Goal: Task Accomplishment & Management: Use online tool/utility

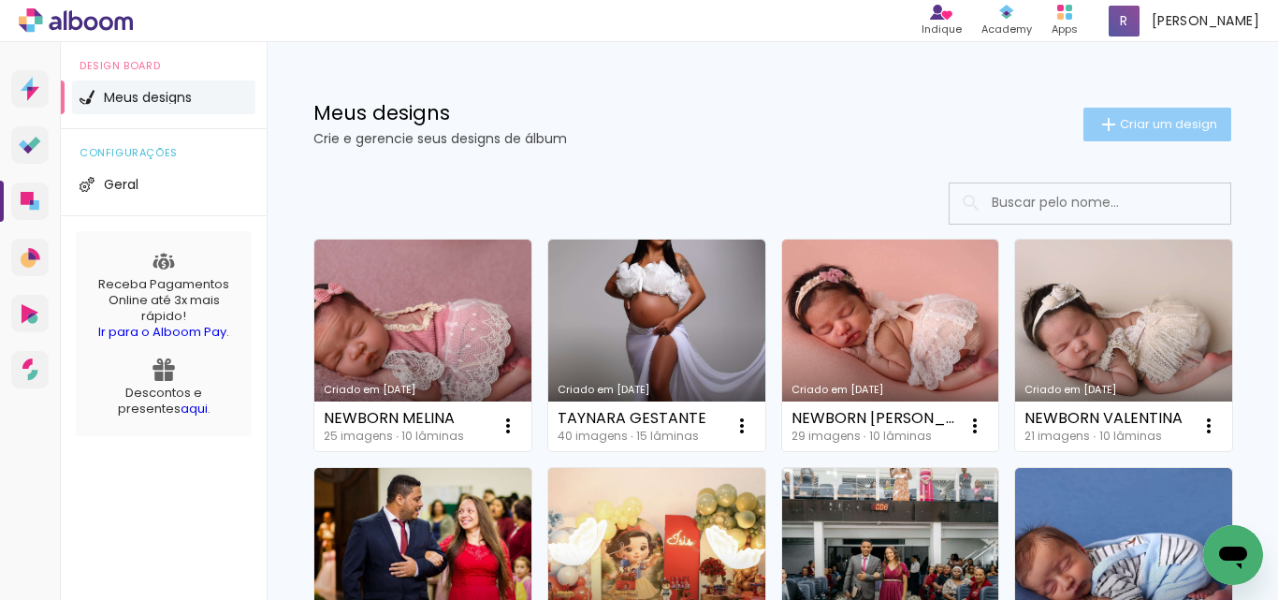
click at [1126, 123] on span "Criar um design" at bounding box center [1168, 124] width 97 height 12
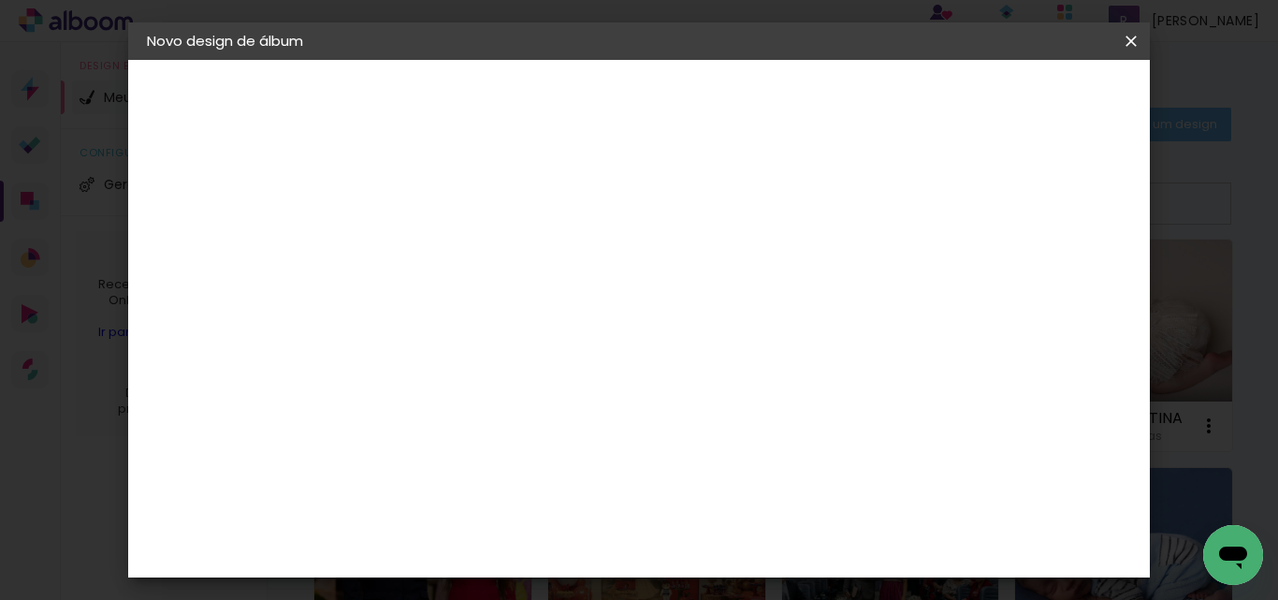
click at [453, 260] on input at bounding box center [453, 251] width 0 height 29
type input "[PERSON_NAME]"
type paper-input "[PERSON_NAME]"
click at [0, 0] on slot "Avançar" at bounding box center [0, 0] width 0 height 0
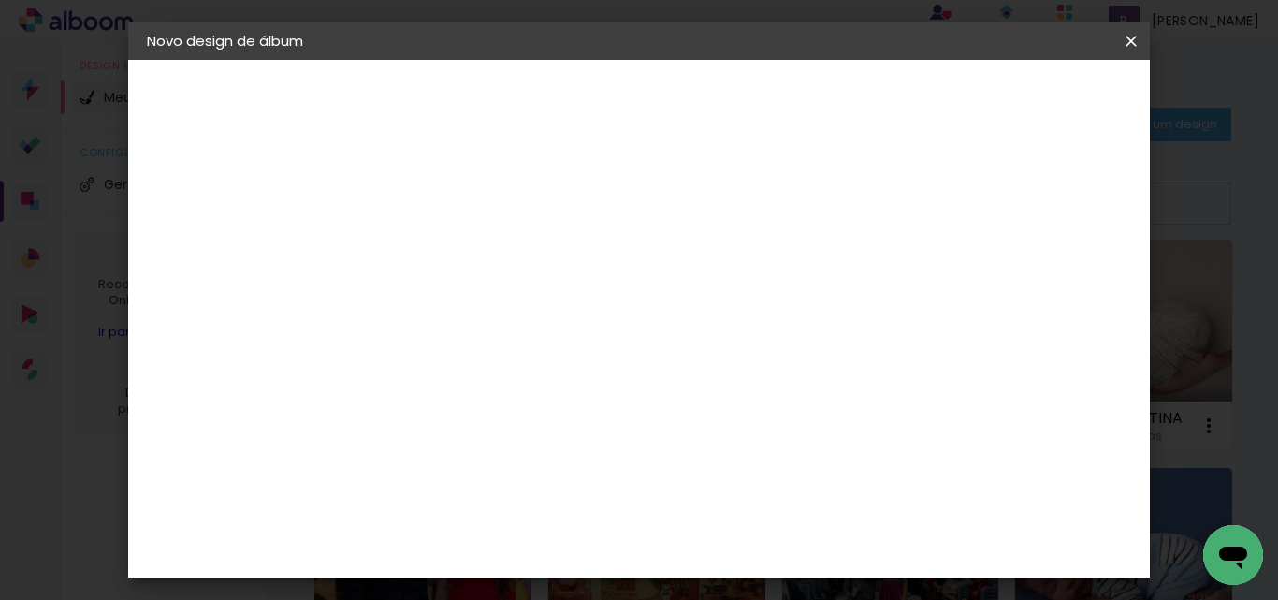
click at [498, 309] on div "Canaan Álbuns" at bounding box center [469, 324] width 58 height 30
click at [0, 0] on slot "Avançar" at bounding box center [0, 0] width 0 height 0
click at [579, 319] on span "24 × 30" at bounding box center [535, 338] width 87 height 38
click at [0, 0] on slot "Avançar" at bounding box center [0, 0] width 0 height 0
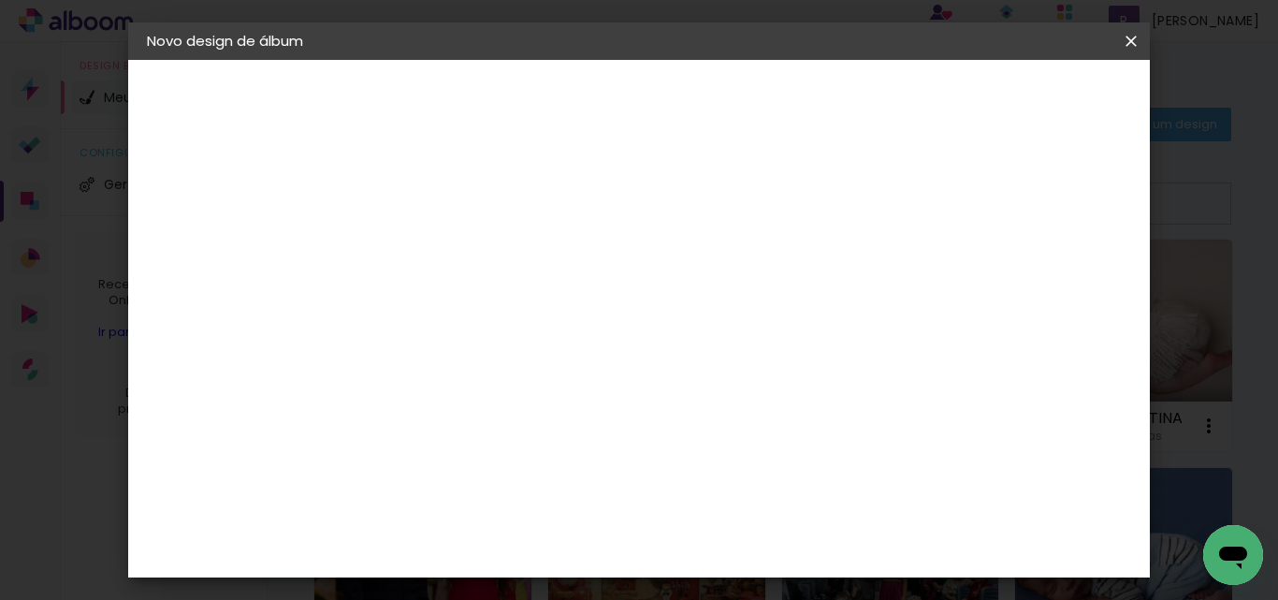
click at [759, 199] on div at bounding box center [750, 202] width 17 height 17
type paper-checkbox "on"
click at [864, 100] on span "Iniciar design" at bounding box center [828, 106] width 72 height 26
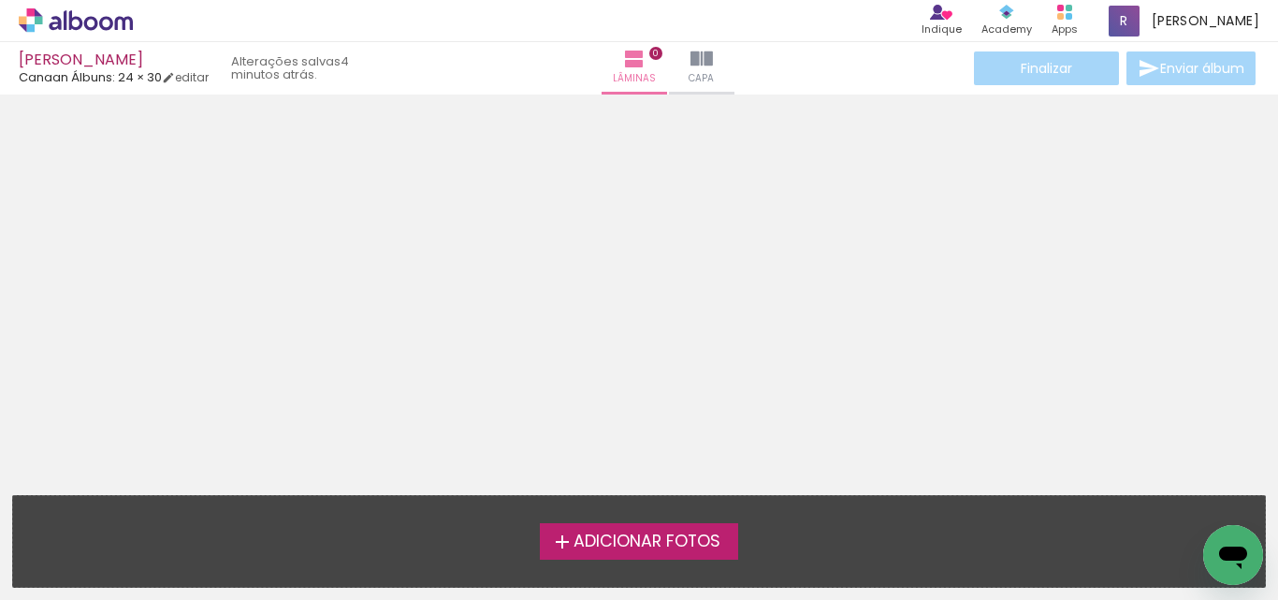
click at [553, 530] on iron-icon at bounding box center [562, 541] width 22 height 22
click at [0, 0] on input "file" at bounding box center [0, 0] width 0 height 0
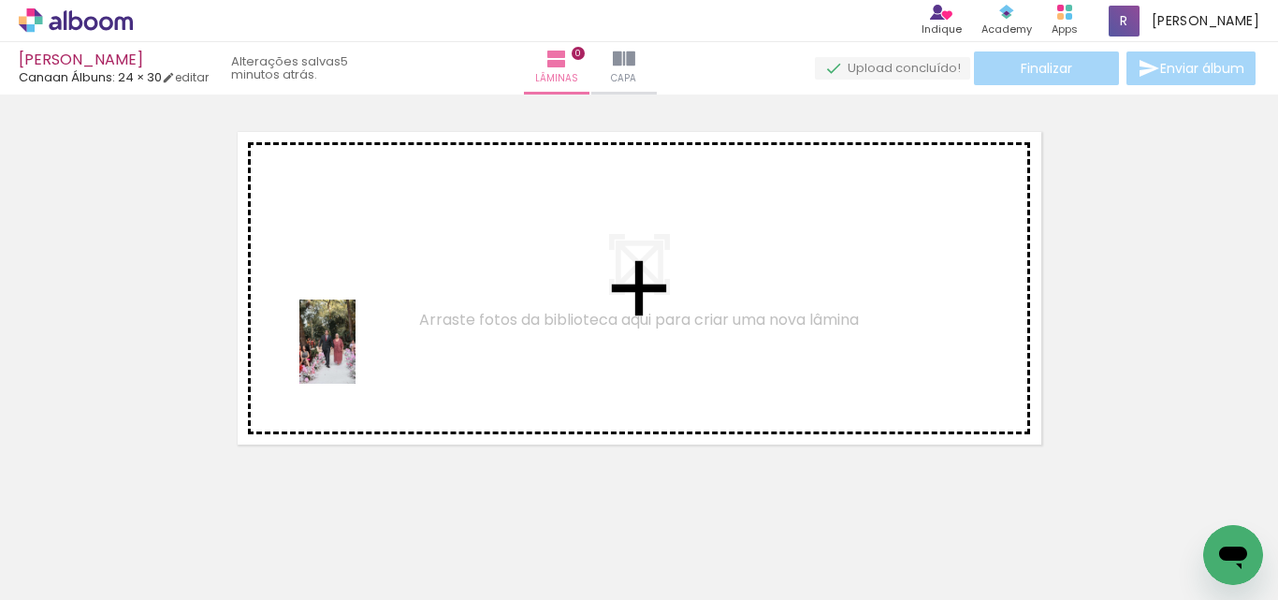
drag, startPoint x: 208, startPoint y: 536, endPoint x: 412, endPoint y: 574, distance: 208.4
click at [356, 355] on quentale-workspace at bounding box center [639, 300] width 1278 height 600
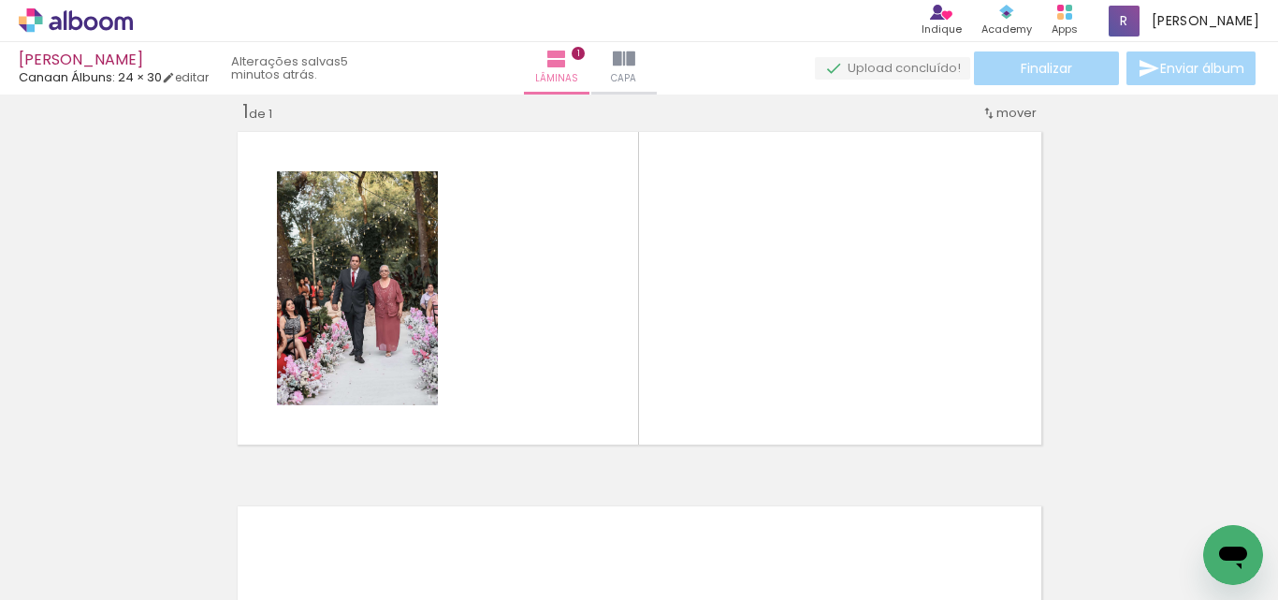
scroll to position [24, 0]
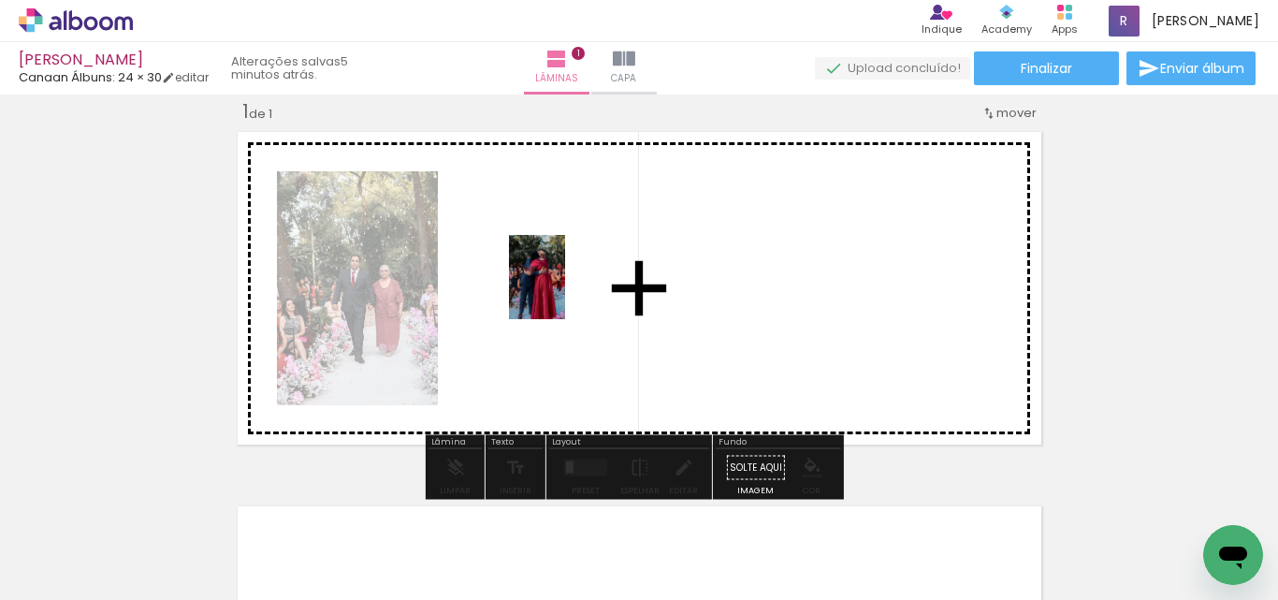
drag, startPoint x: 408, startPoint y: 558, endPoint x: 565, endPoint y: 291, distance: 310.2
click at [565, 291] on quentale-workspace at bounding box center [639, 300] width 1278 height 600
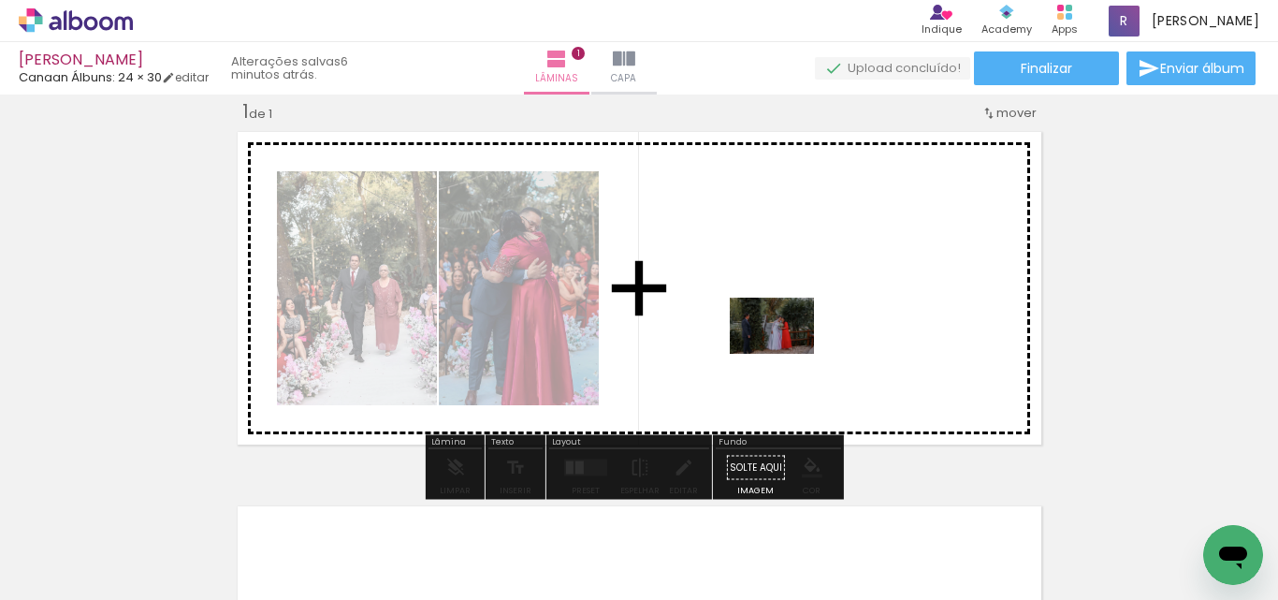
drag, startPoint x: 820, startPoint y: 539, endPoint x: 786, endPoint y: 353, distance: 189.3
click at [786, 353] on quentale-workspace at bounding box center [639, 300] width 1278 height 600
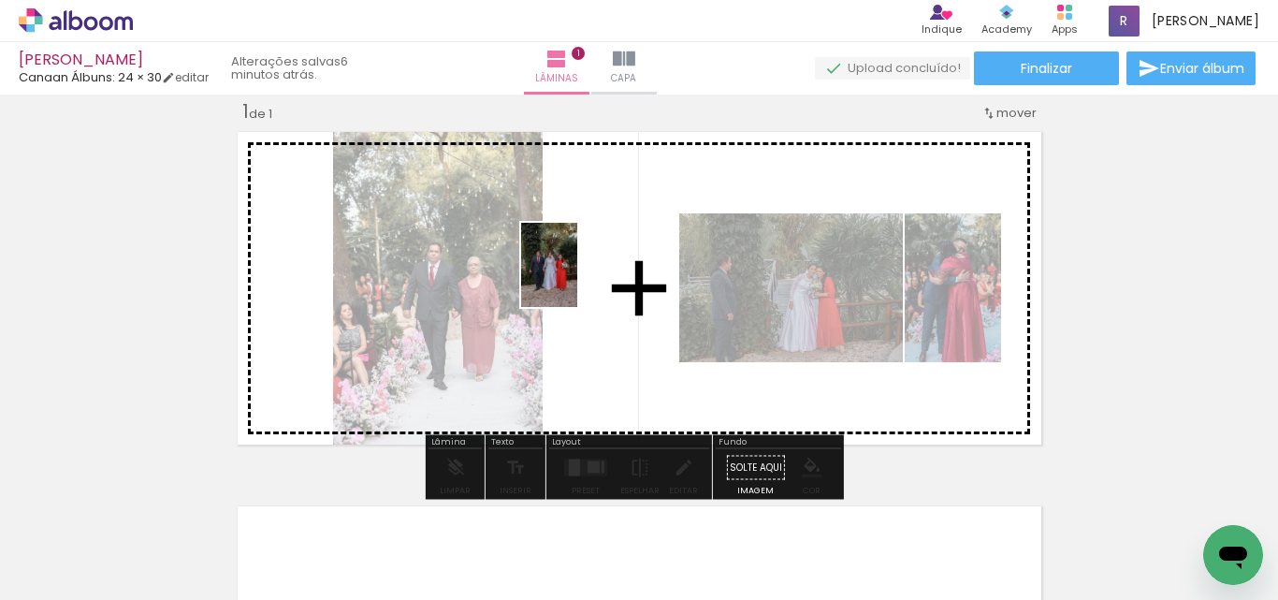
drag, startPoint x: 925, startPoint y: 543, endPoint x: 577, endPoint y: 279, distance: 437.2
click at [577, 279] on quentale-workspace at bounding box center [639, 300] width 1278 height 600
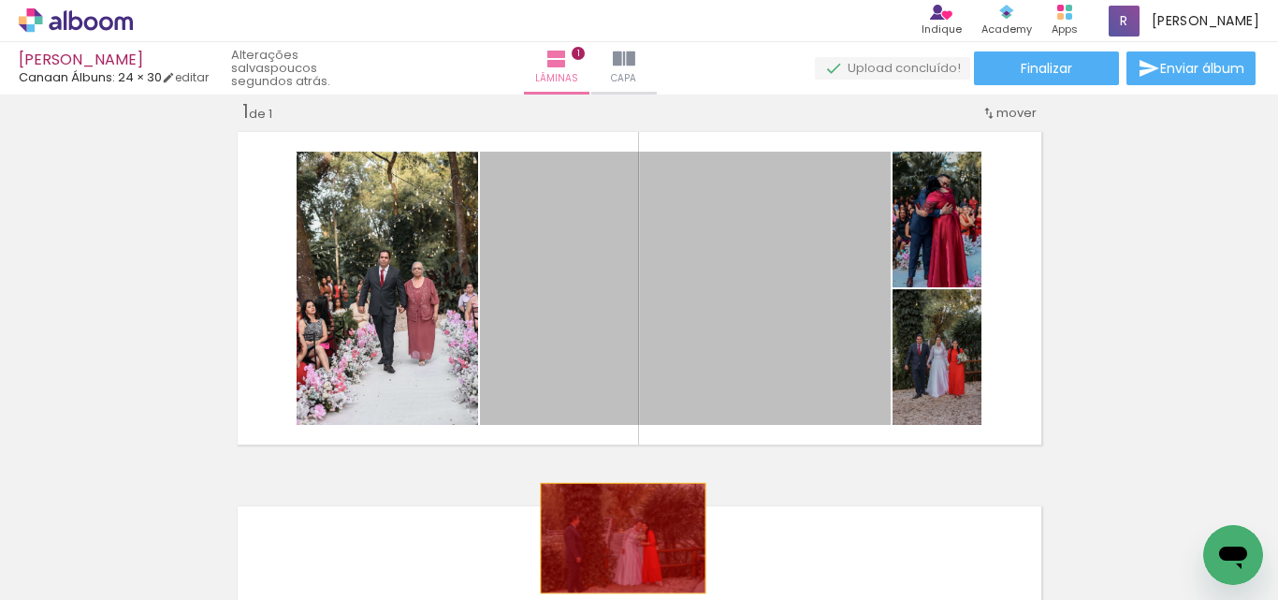
drag, startPoint x: 744, startPoint y: 298, endPoint x: 615, endPoint y: 539, distance: 272.8
click at [615, 539] on quentale-workspace at bounding box center [639, 300] width 1278 height 600
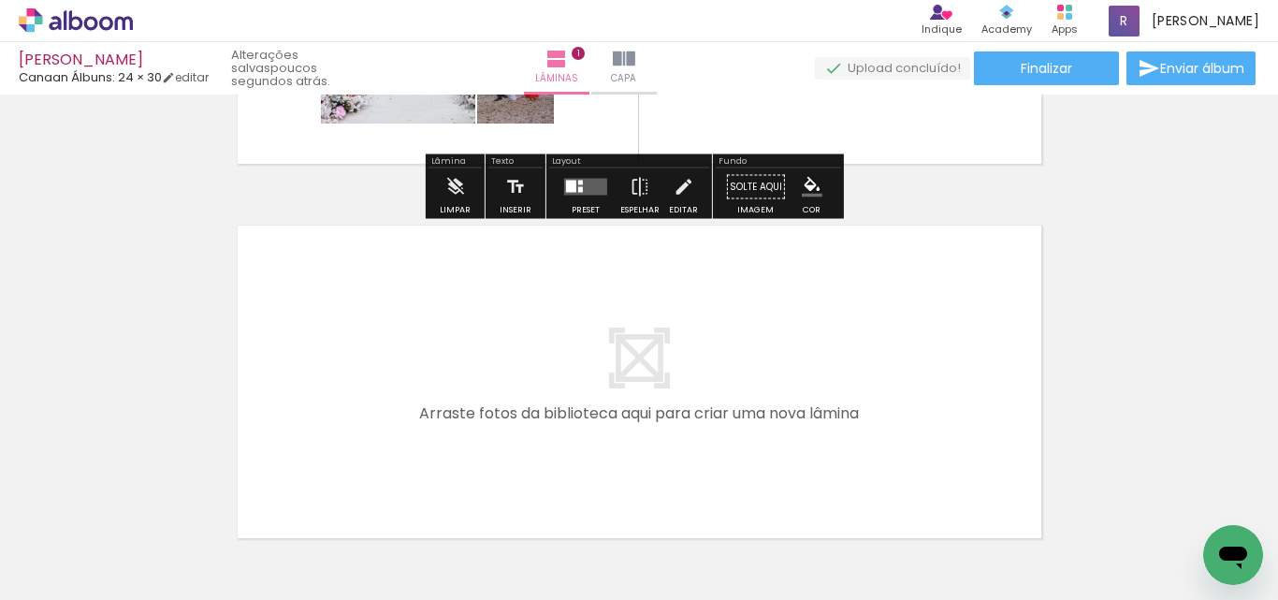
scroll to position [398, 0]
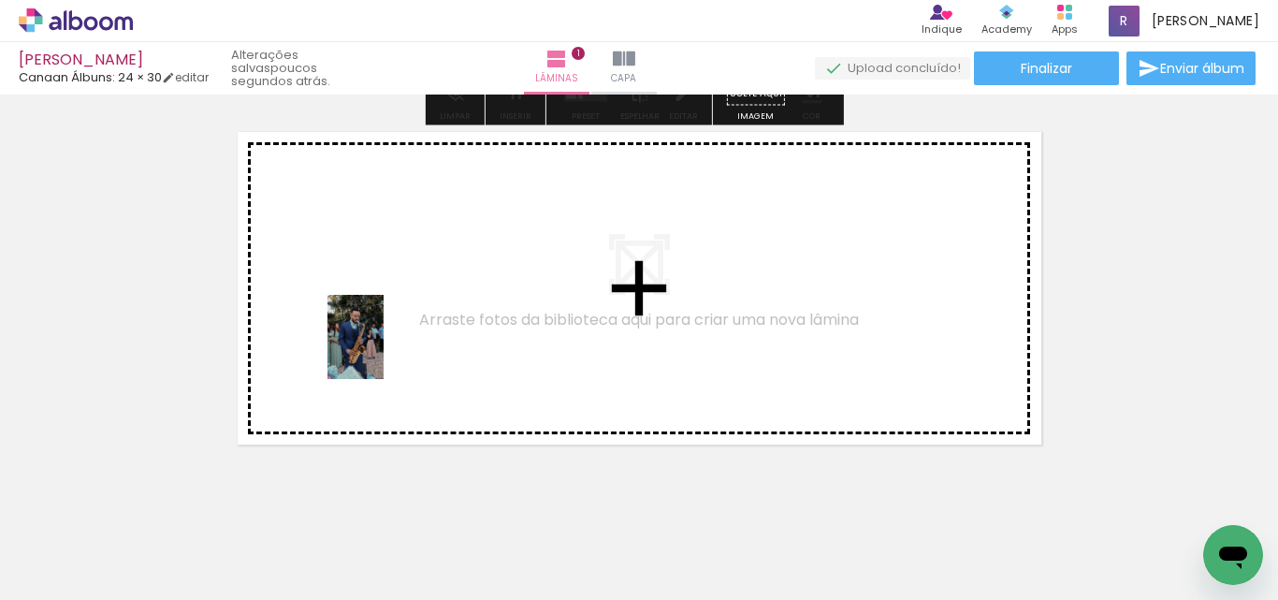
drag, startPoint x: 674, startPoint y: 542, endPoint x: 386, endPoint y: 351, distance: 345.5
click at [386, 351] on quentale-workspace at bounding box center [639, 300] width 1278 height 600
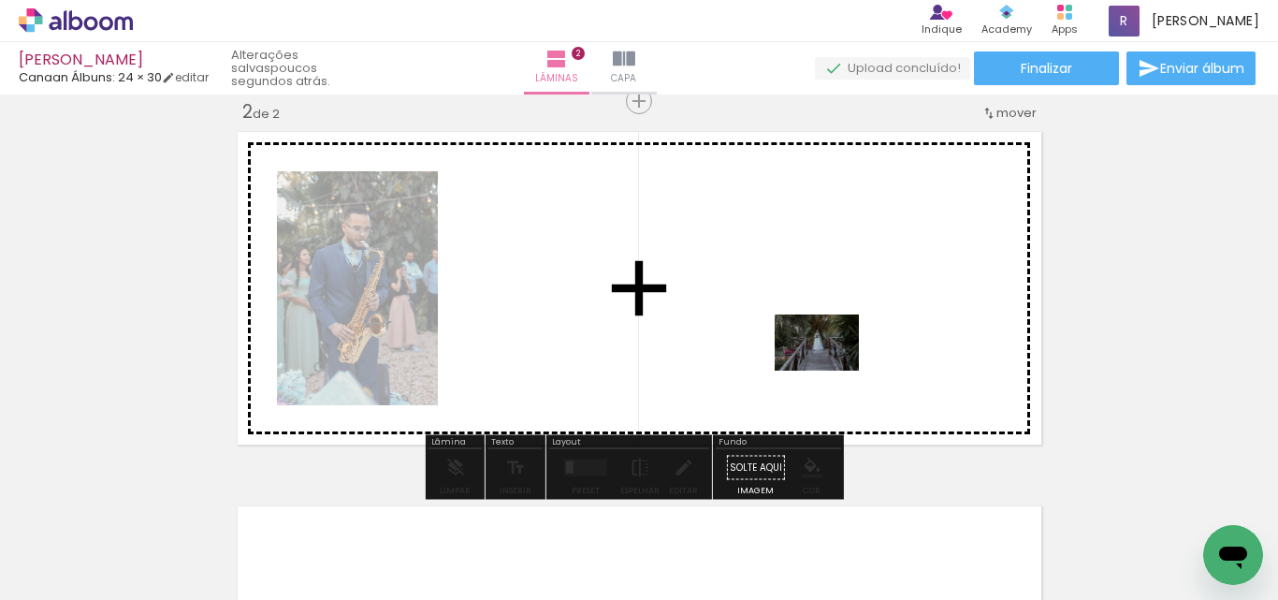
drag, startPoint x: 265, startPoint y: 547, endPoint x: 831, endPoint y: 370, distance: 592.9
click at [831, 370] on quentale-workspace at bounding box center [639, 300] width 1278 height 600
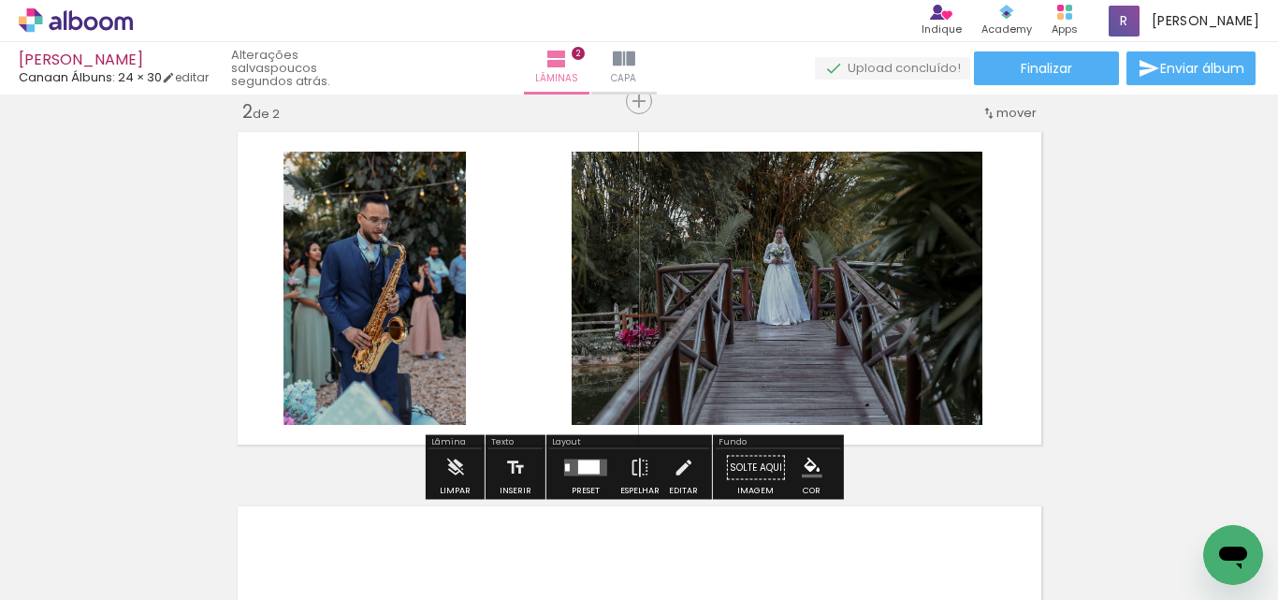
click at [585, 465] on div at bounding box center [589, 467] width 22 height 14
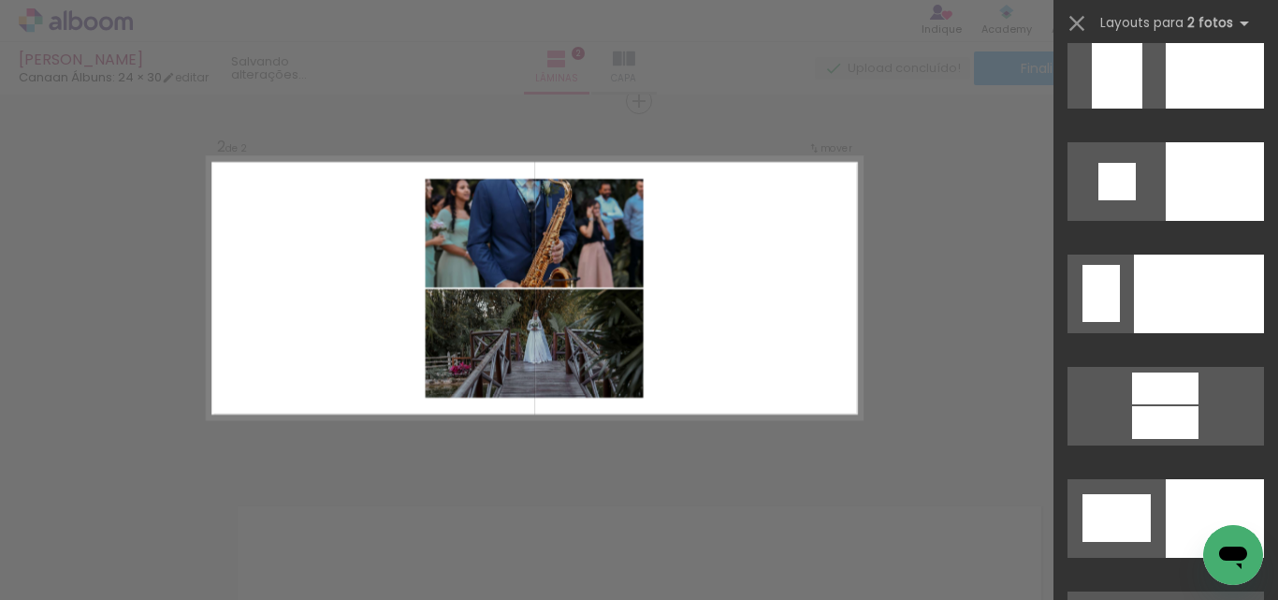
scroll to position [7296, 0]
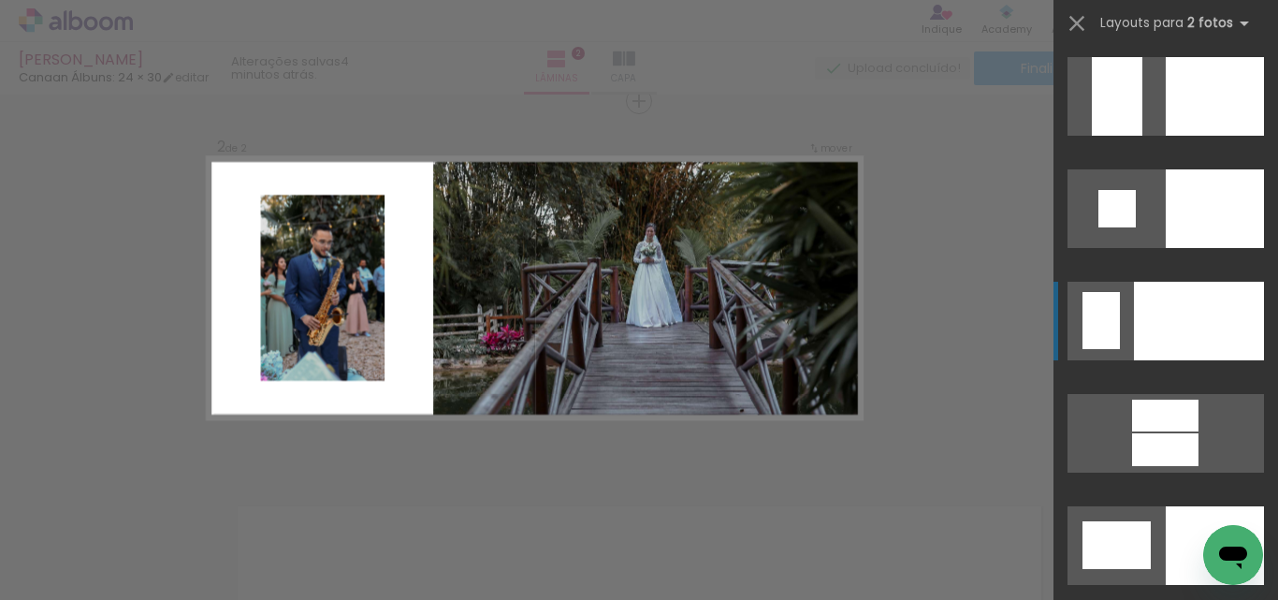
click at [1107, 323] on div at bounding box center [1100, 320] width 37 height 57
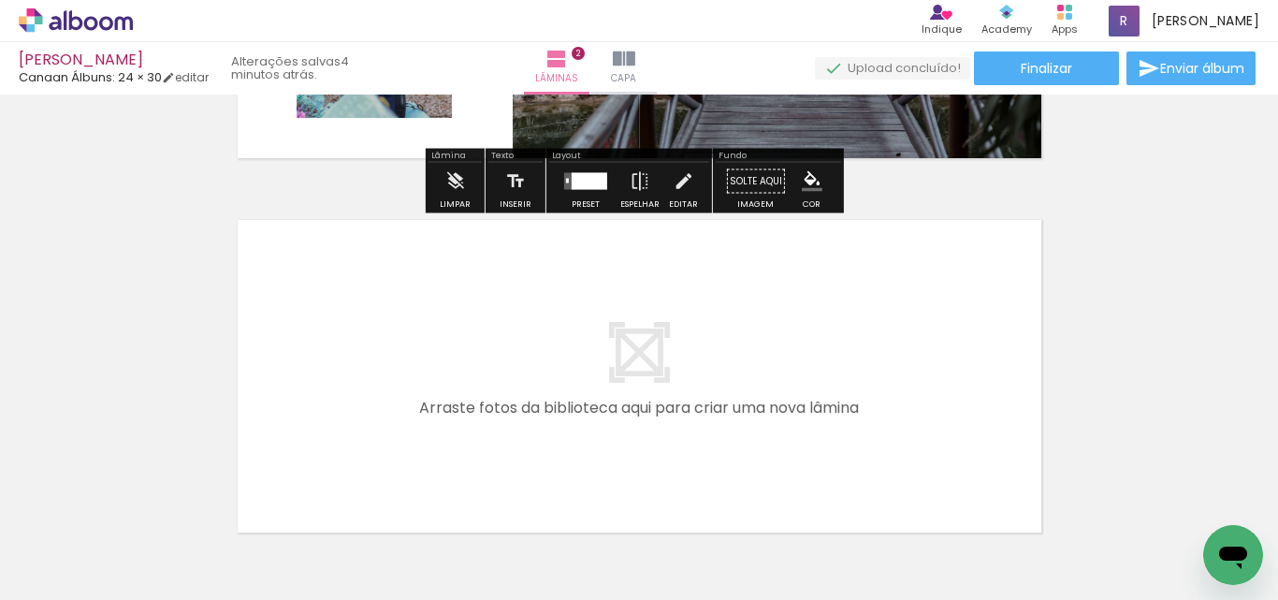
scroll to position [773, 0]
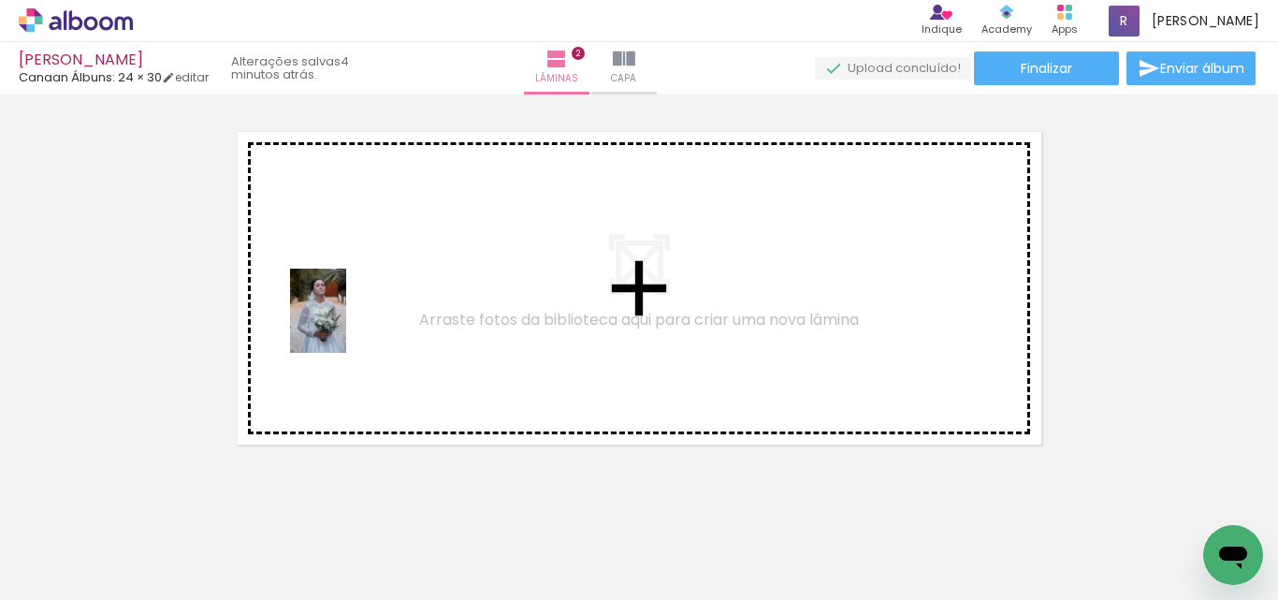
drag, startPoint x: 232, startPoint y: 462, endPoint x: 346, endPoint y: 325, distance: 178.7
click at [346, 325] on quentale-workspace at bounding box center [639, 300] width 1278 height 600
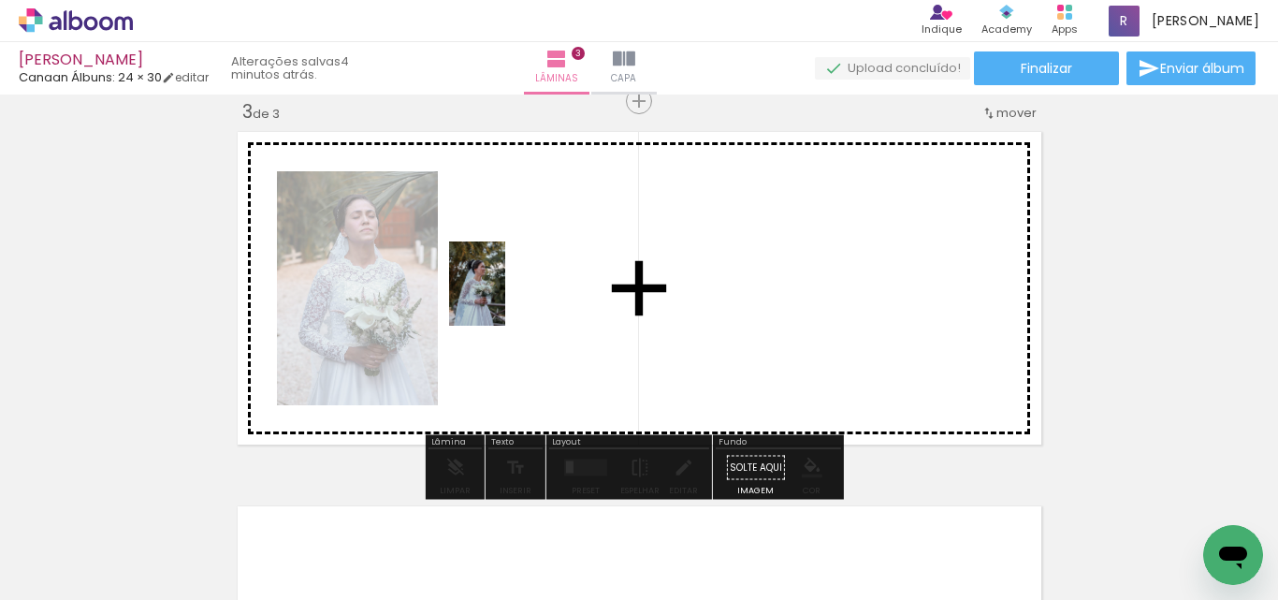
drag, startPoint x: 364, startPoint y: 547, endPoint x: 505, endPoint y: 297, distance: 286.9
click at [505, 297] on quentale-workspace at bounding box center [639, 300] width 1278 height 600
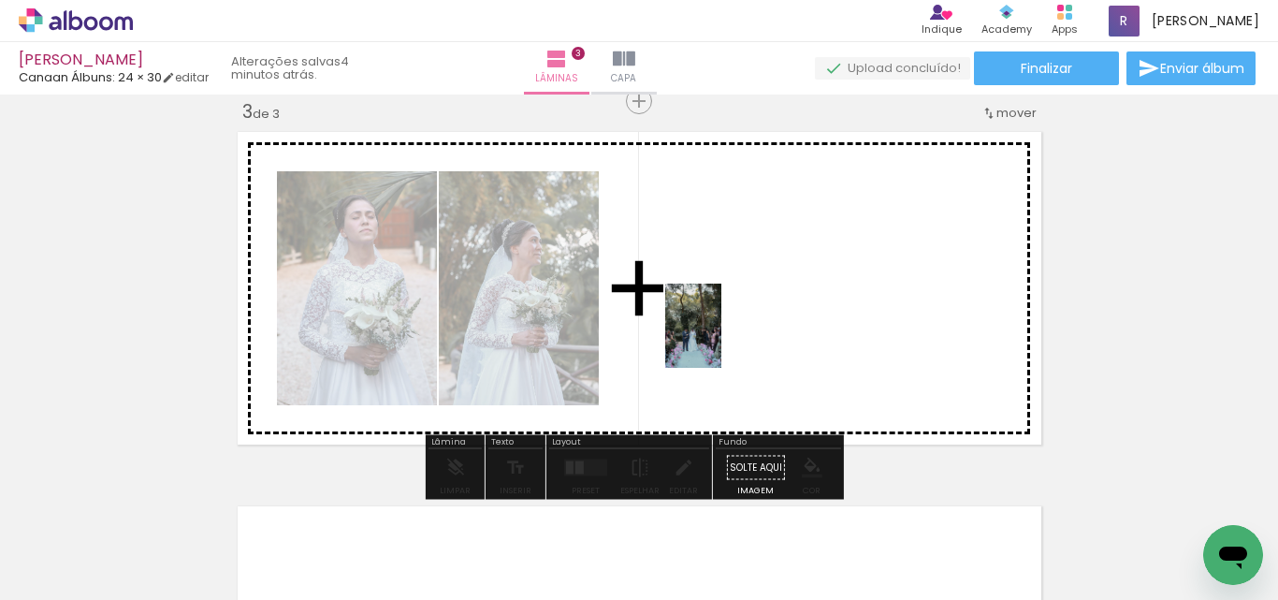
drag, startPoint x: 787, startPoint y: 524, endPoint x: 721, endPoint y: 340, distance: 195.5
click at [721, 340] on quentale-workspace at bounding box center [639, 300] width 1278 height 600
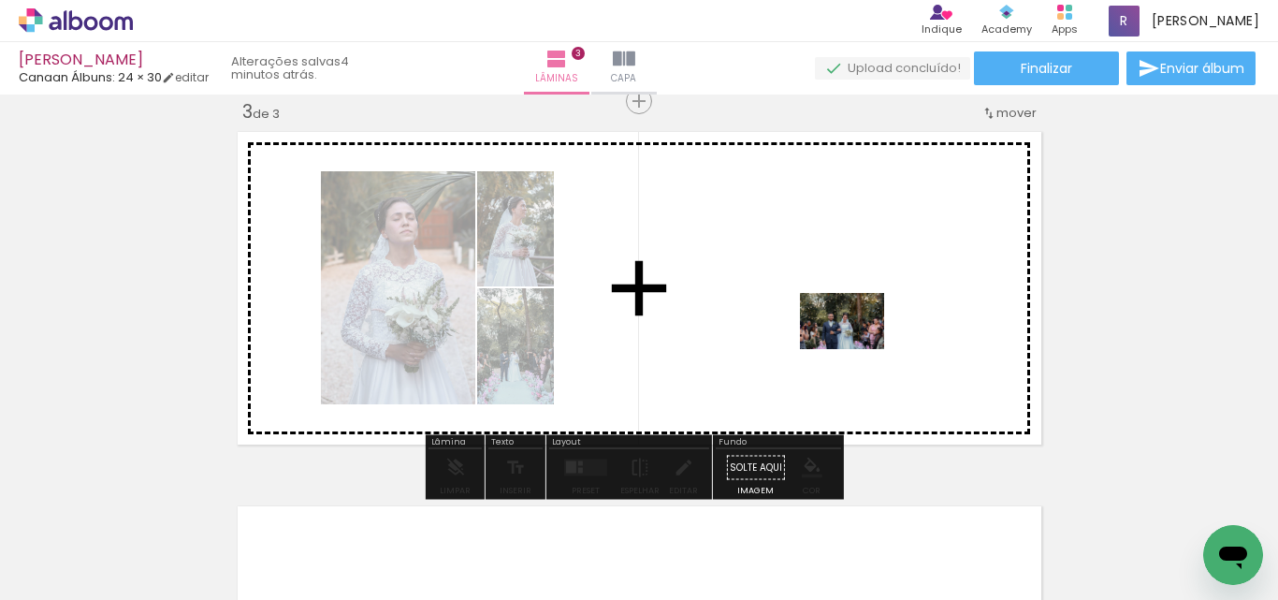
drag, startPoint x: 889, startPoint y: 548, endPoint x: 856, endPoint y: 349, distance: 201.9
click at [856, 349] on quentale-workspace at bounding box center [639, 300] width 1278 height 600
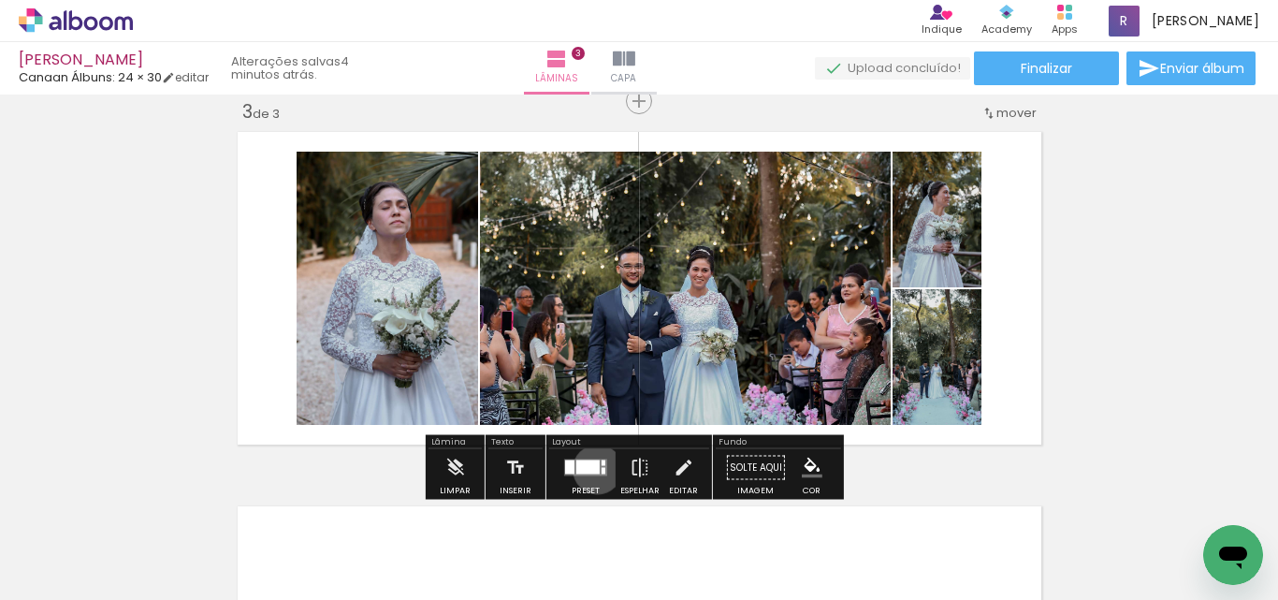
click at [593, 469] on div at bounding box center [587, 467] width 23 height 14
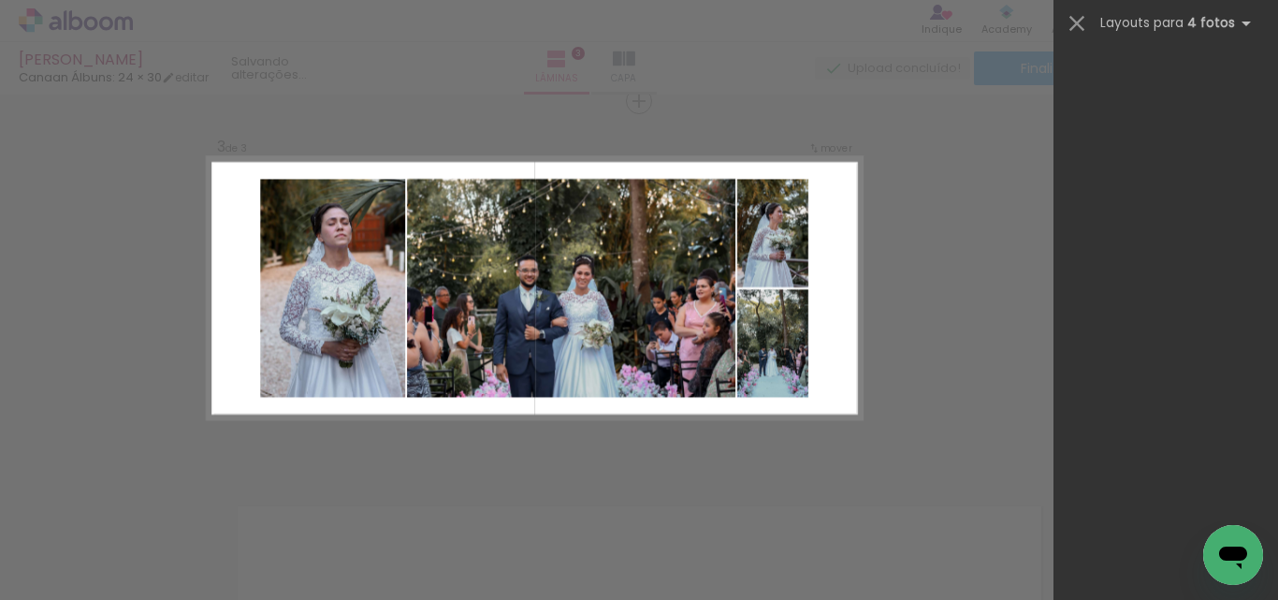
scroll to position [0, 0]
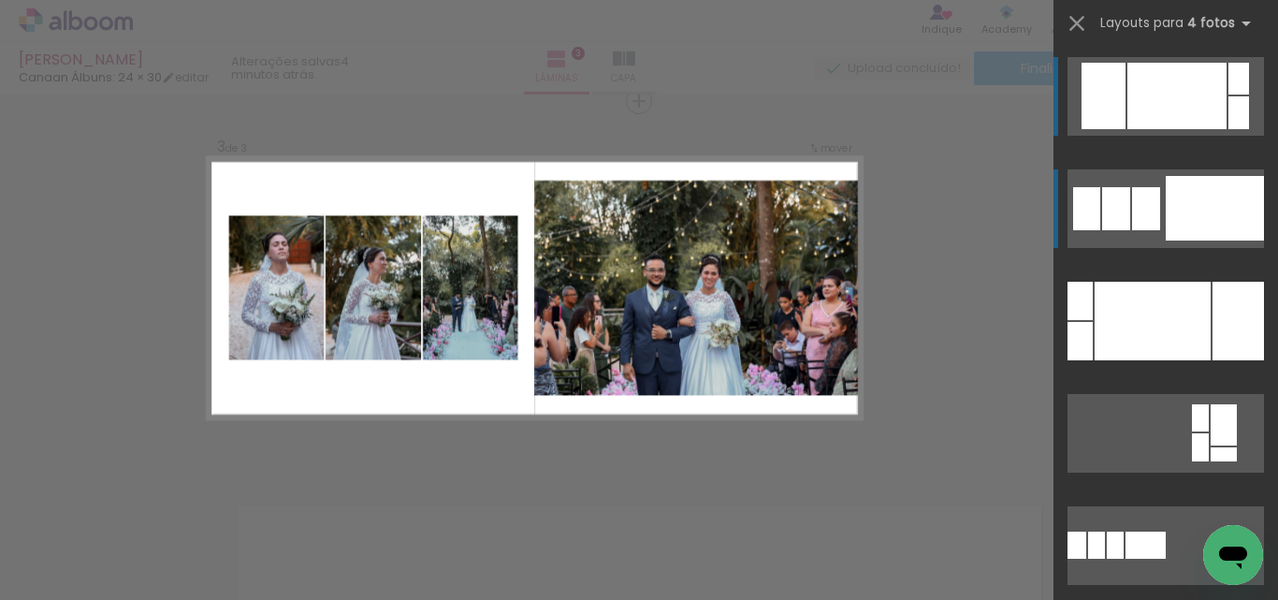
click at [1207, 221] on div at bounding box center [1214, 208] width 98 height 65
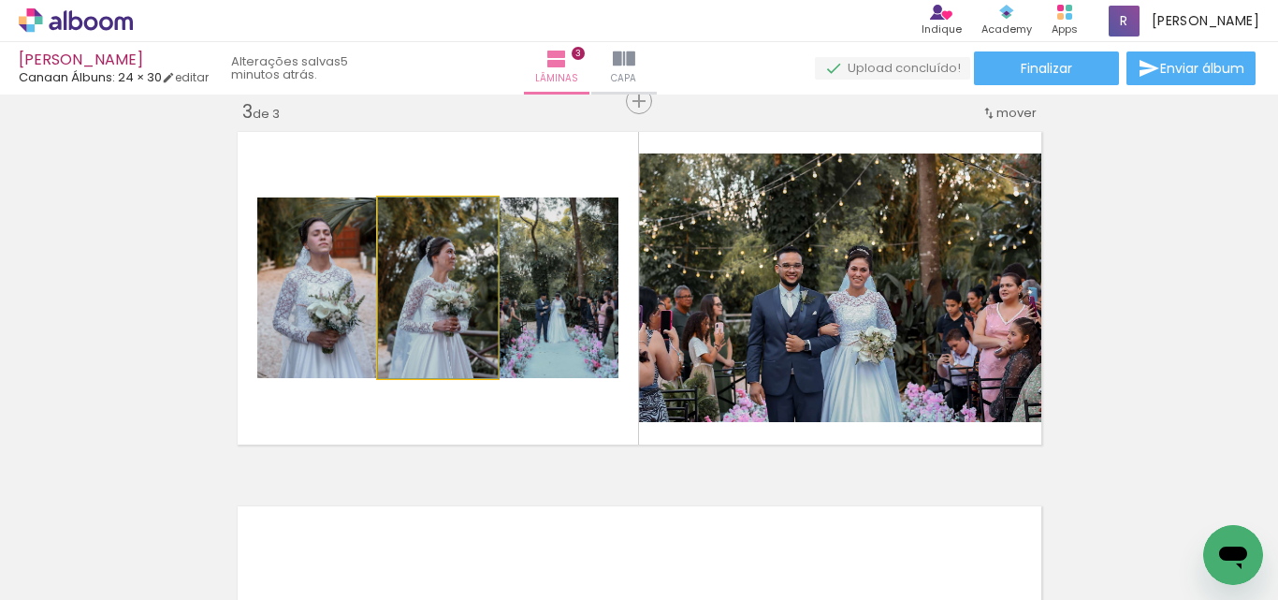
drag, startPoint x: 428, startPoint y: 333, endPoint x: 456, endPoint y: 290, distance: 50.9
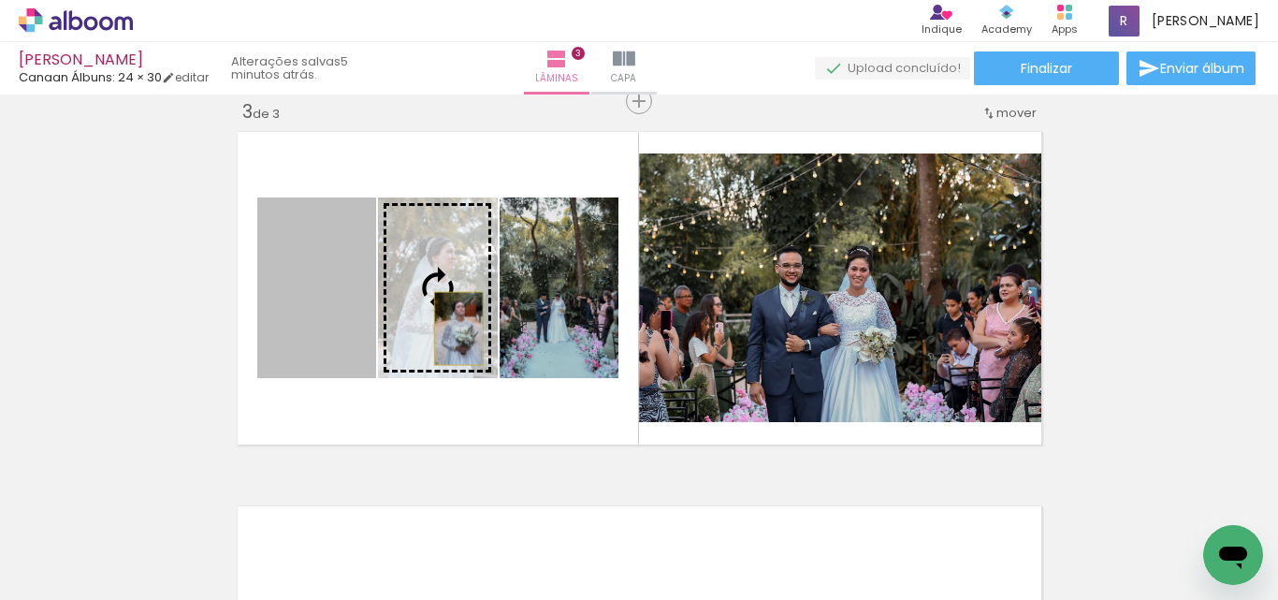
drag, startPoint x: 314, startPoint y: 327, endPoint x: 451, endPoint y: 328, distance: 136.6
click at [0, 0] on slot at bounding box center [0, 0] width 0 height 0
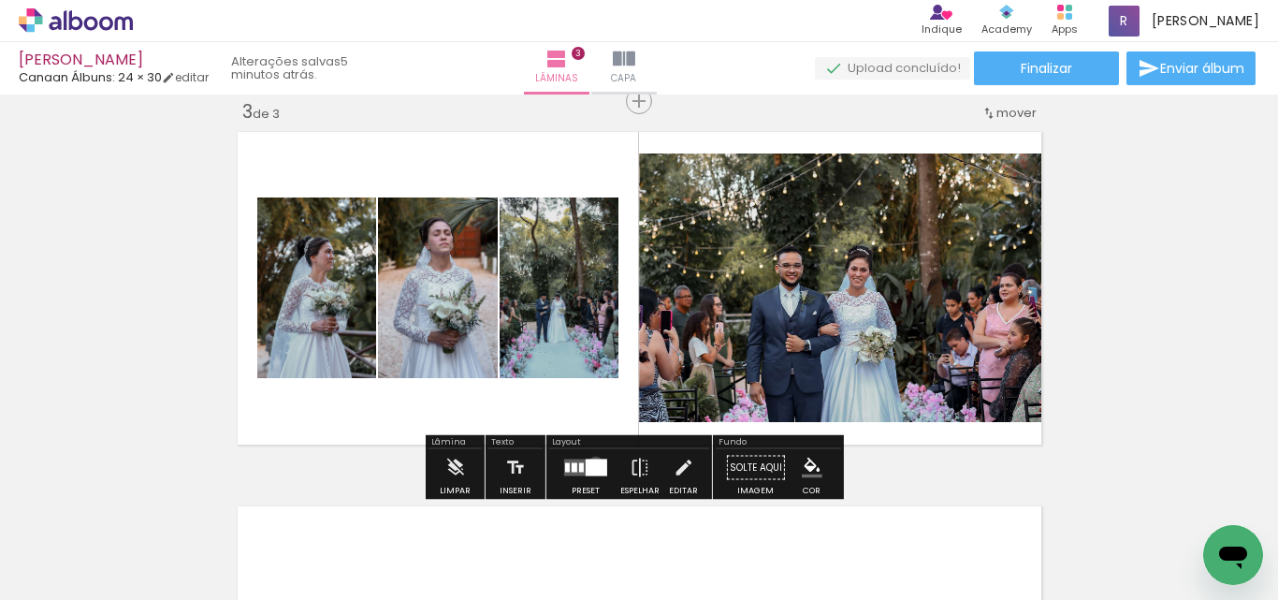
click at [591, 463] on div at bounding box center [597, 467] width 22 height 17
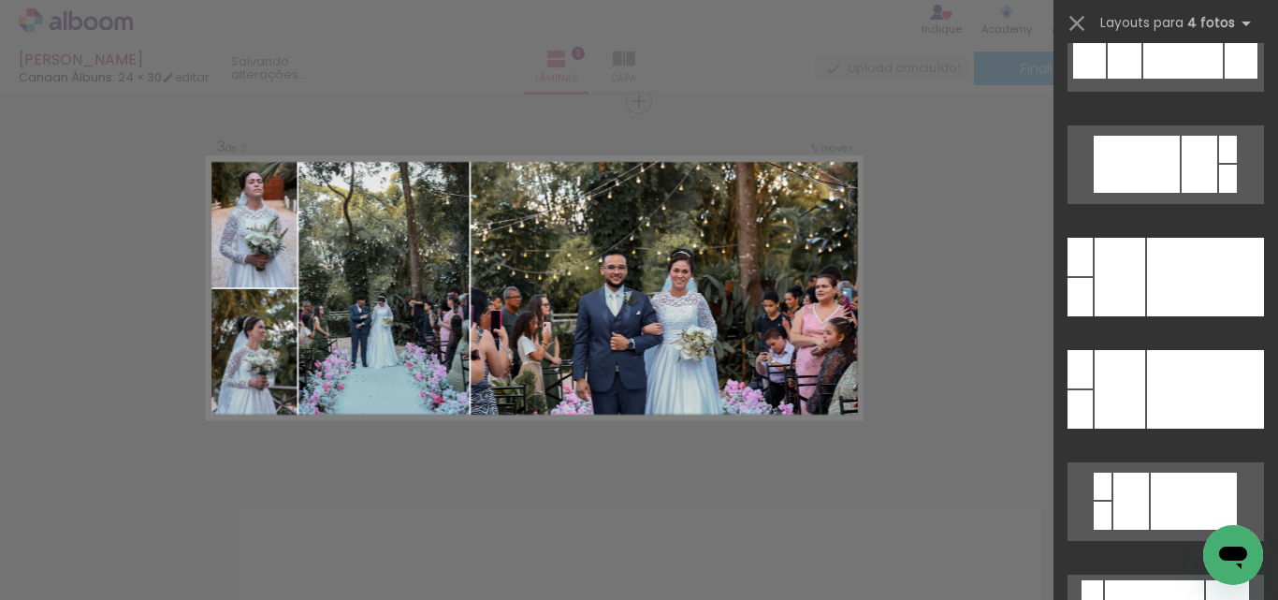
scroll to position [1515, 0]
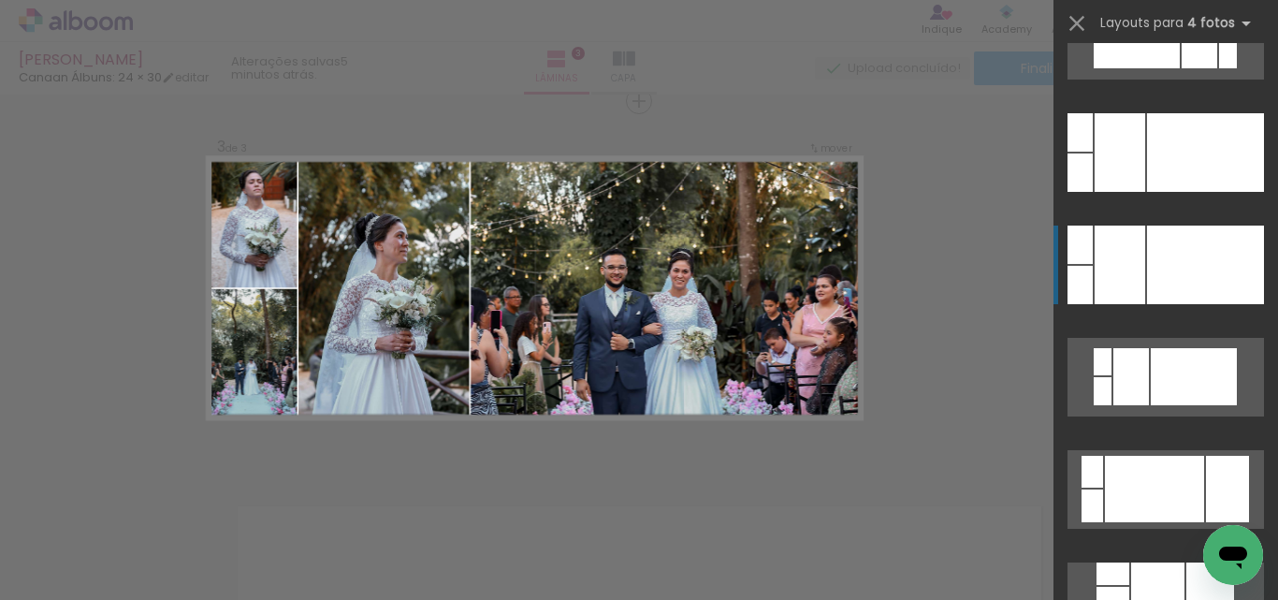
click at [1111, 264] on div at bounding box center [1119, 264] width 51 height 79
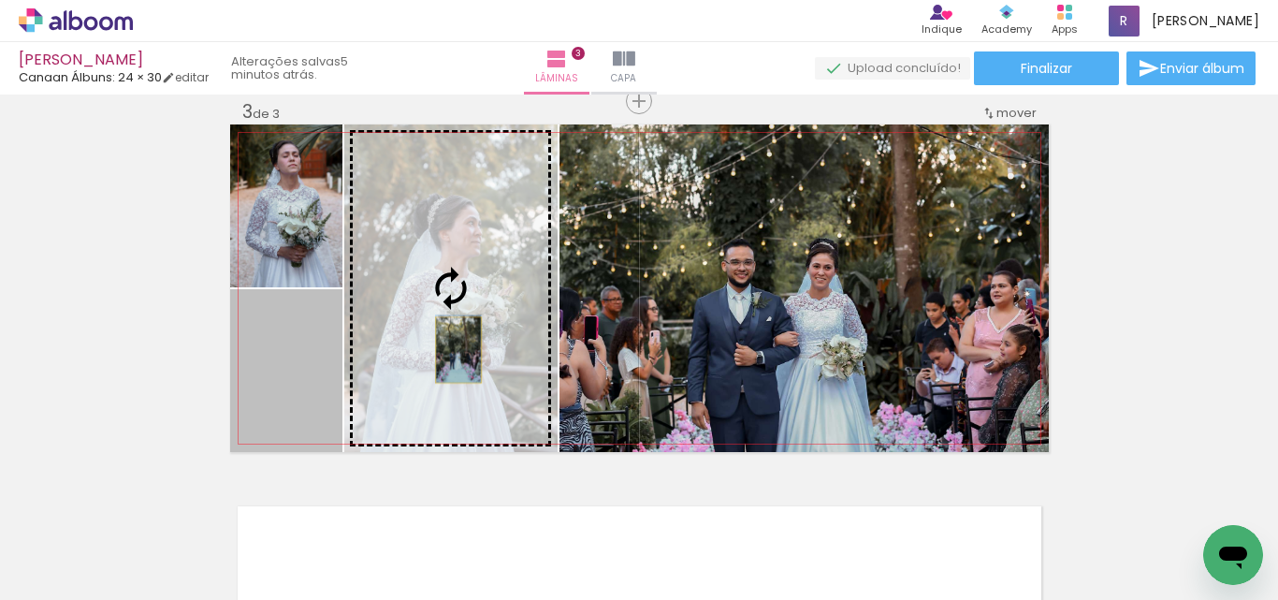
drag, startPoint x: 294, startPoint y: 411, endPoint x: 451, endPoint y: 350, distance: 168.5
click at [0, 0] on slot at bounding box center [0, 0] width 0 height 0
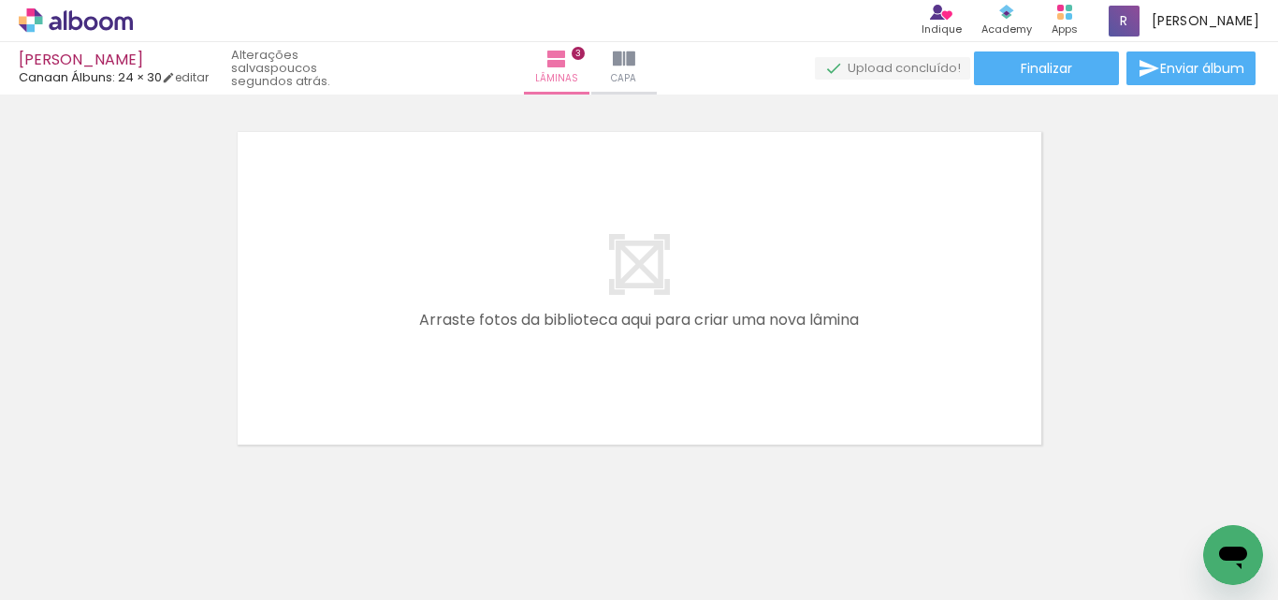
scroll to position [0, 828]
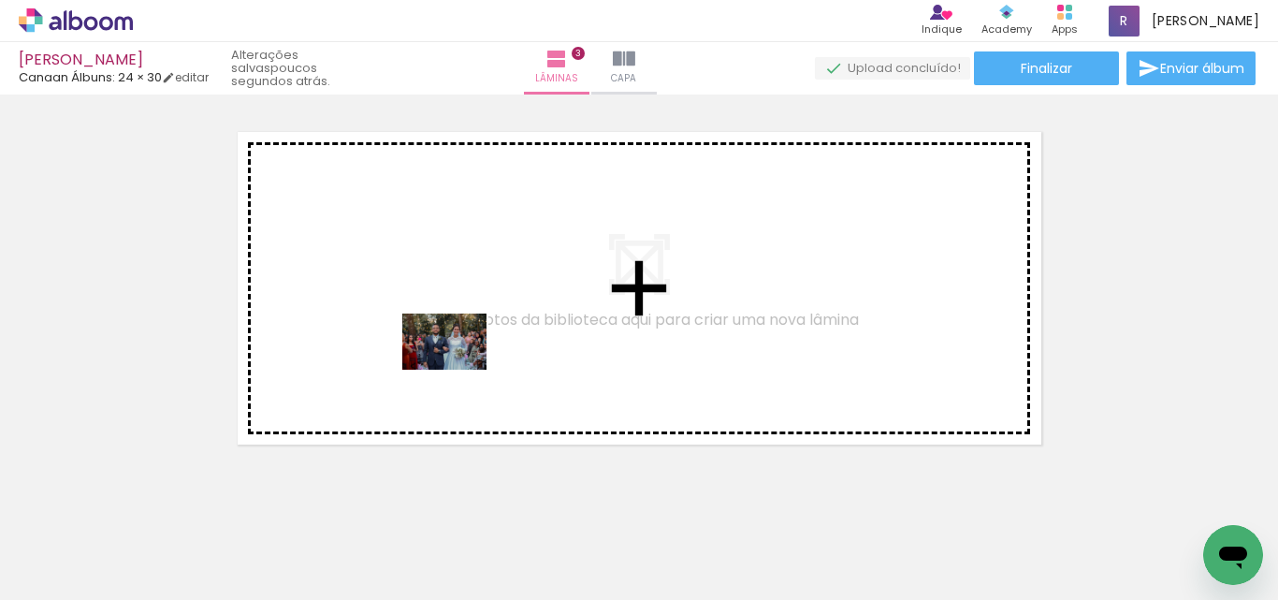
drag, startPoint x: 519, startPoint y: 542, endPoint x: 631, endPoint y: 547, distance: 112.4
click at [465, 367] on quentale-workspace at bounding box center [639, 300] width 1278 height 600
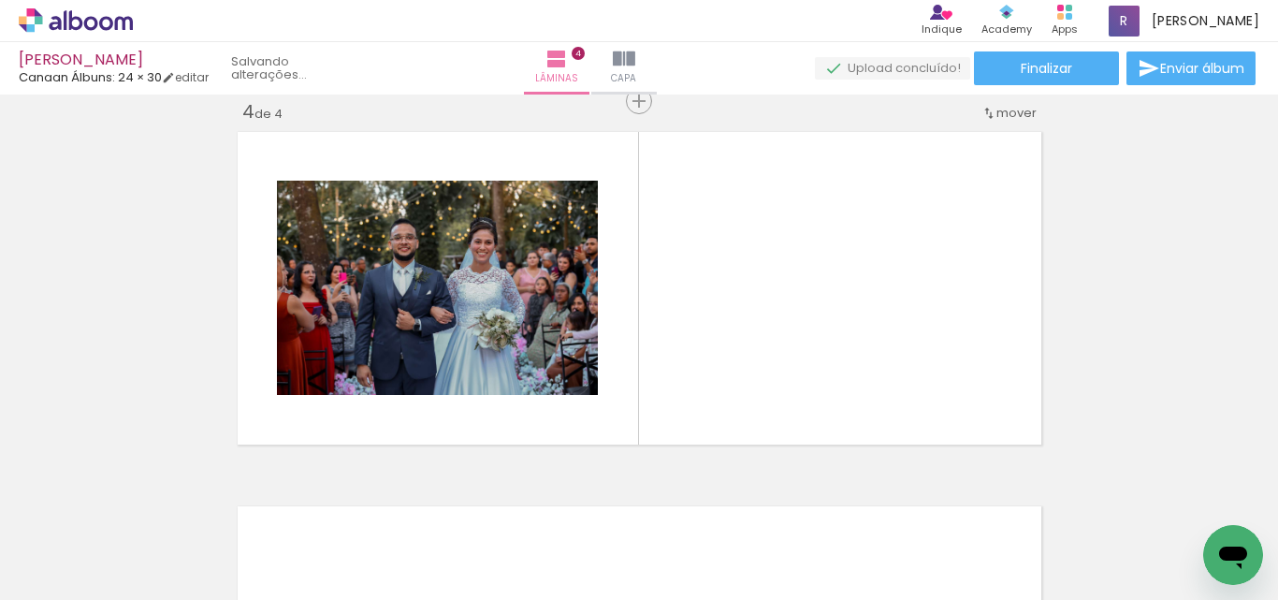
scroll to position [1147, 0]
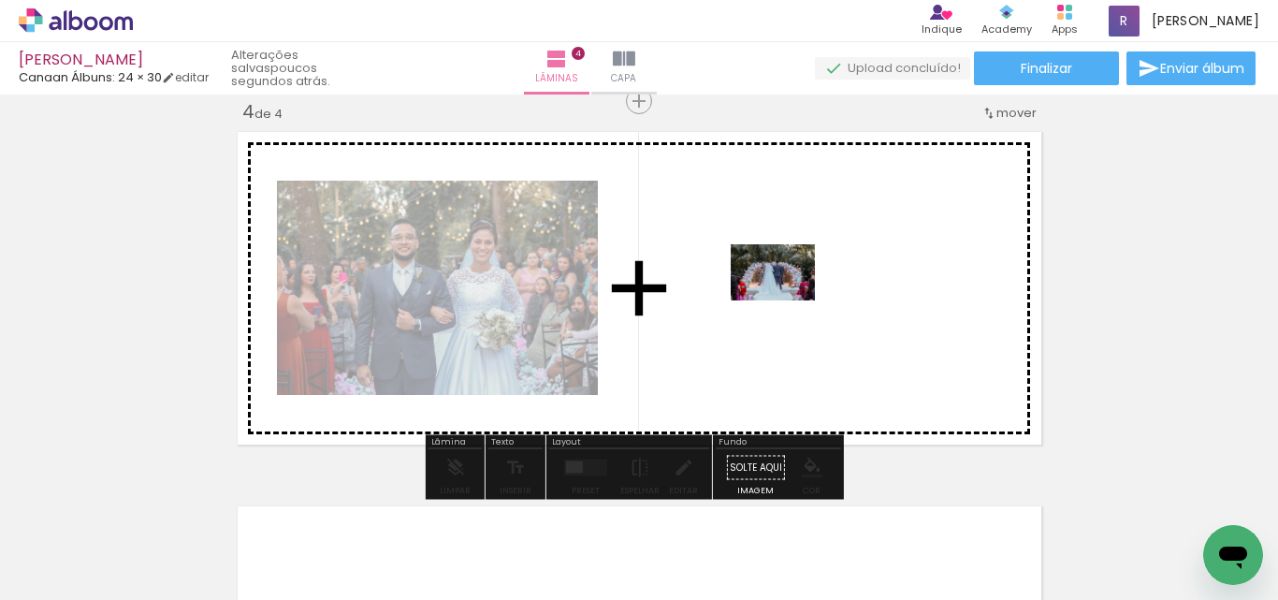
drag, startPoint x: 633, startPoint y: 547, endPoint x: 787, endPoint y: 300, distance: 290.7
click at [787, 300] on quentale-workspace at bounding box center [639, 300] width 1278 height 600
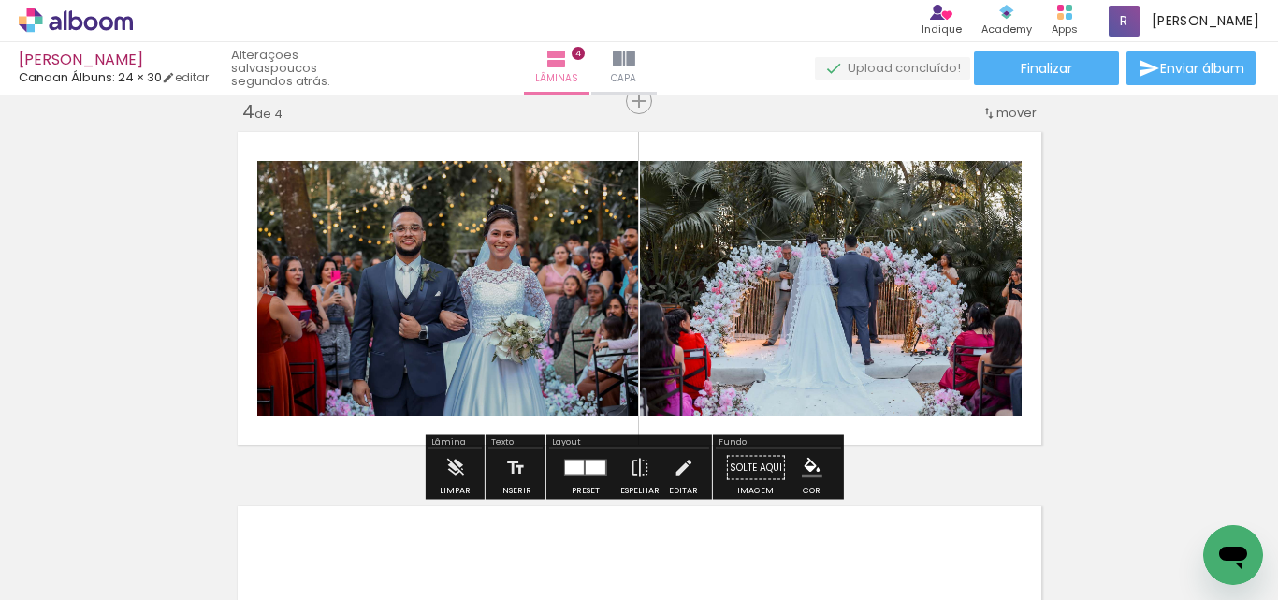
drag, startPoint x: 590, startPoint y: 461, endPoint x: 1114, endPoint y: 369, distance: 531.9
click at [591, 461] on div at bounding box center [596, 467] width 20 height 14
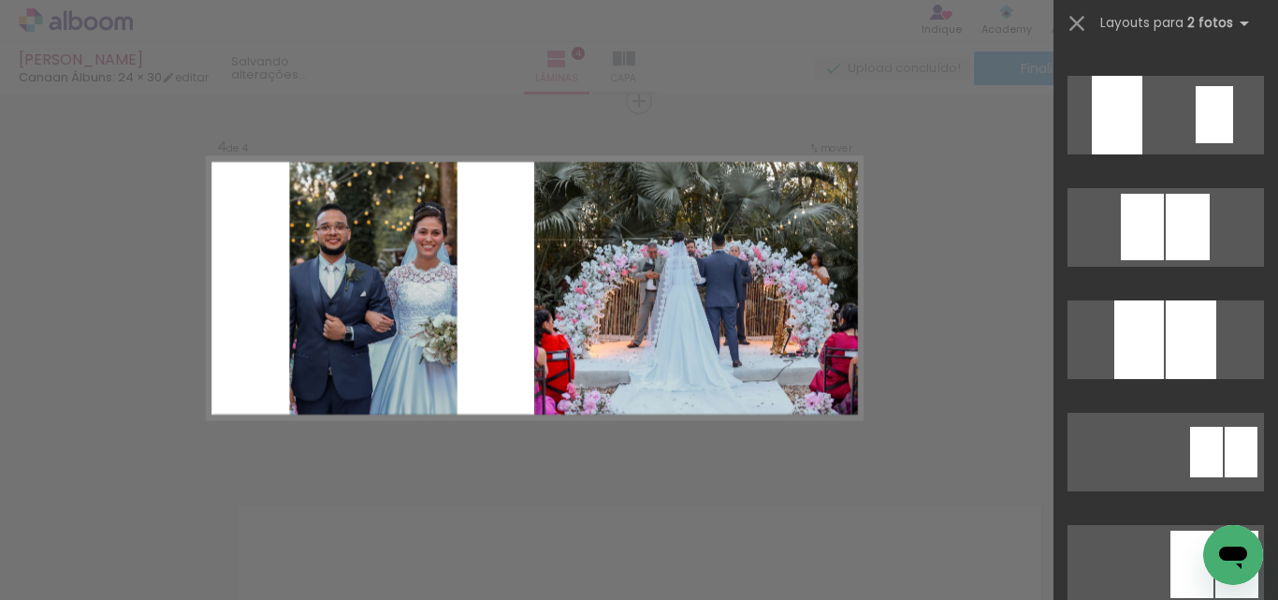
scroll to position [7950, 0]
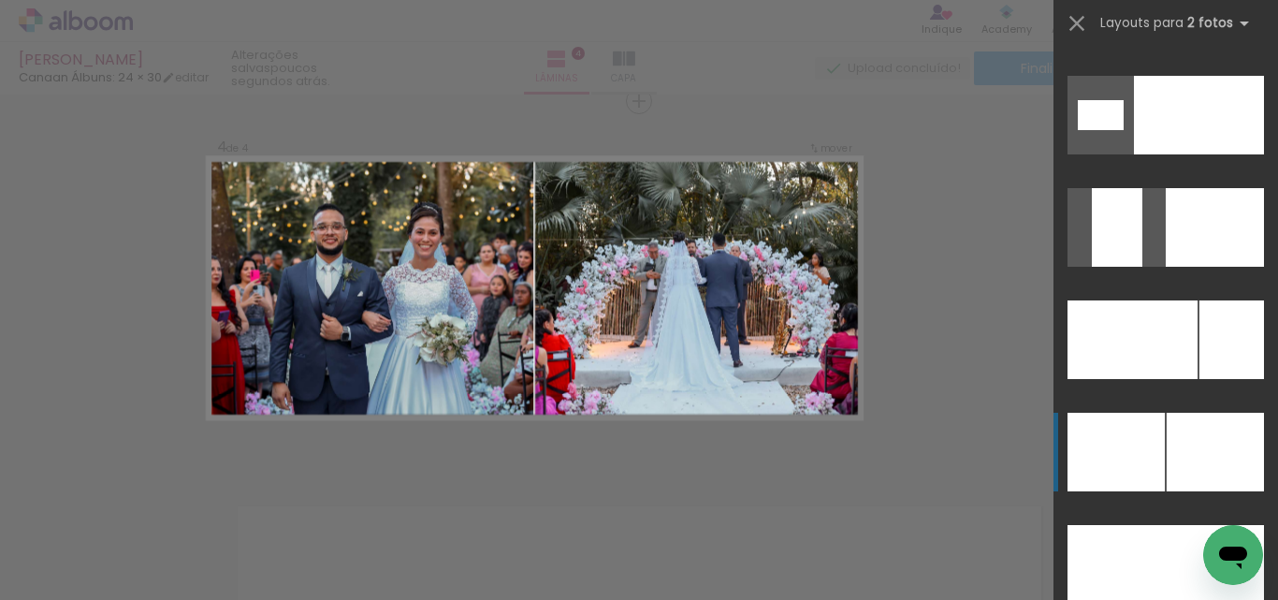
click at [1145, 446] on div at bounding box center [1115, 451] width 97 height 79
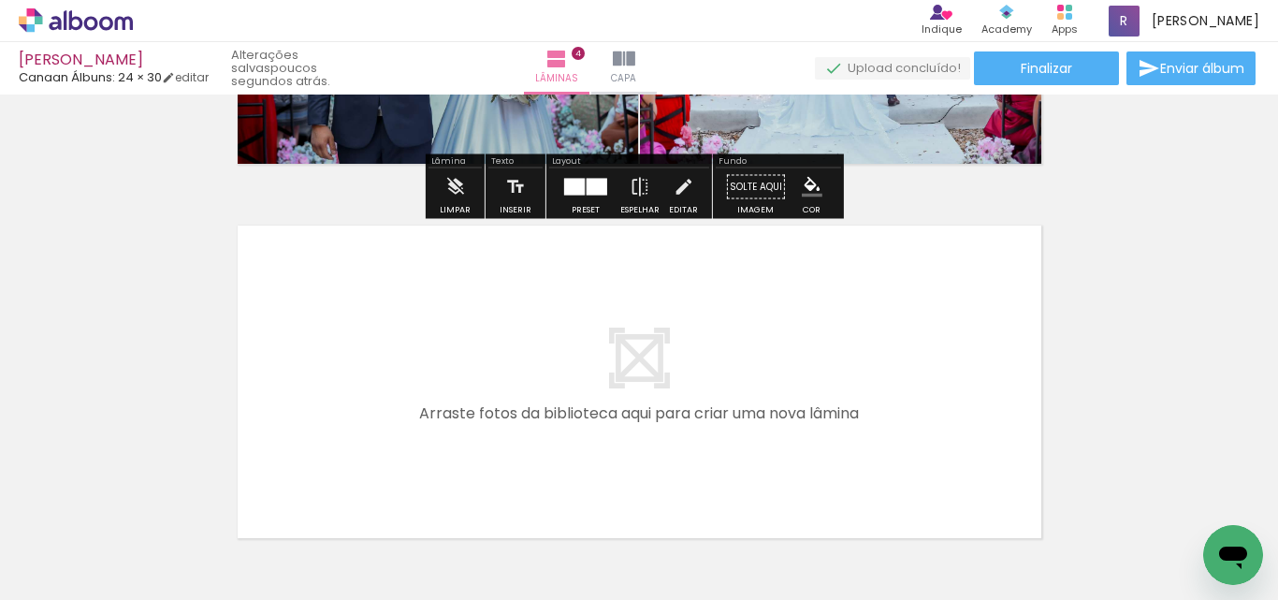
scroll to position [1521, 0]
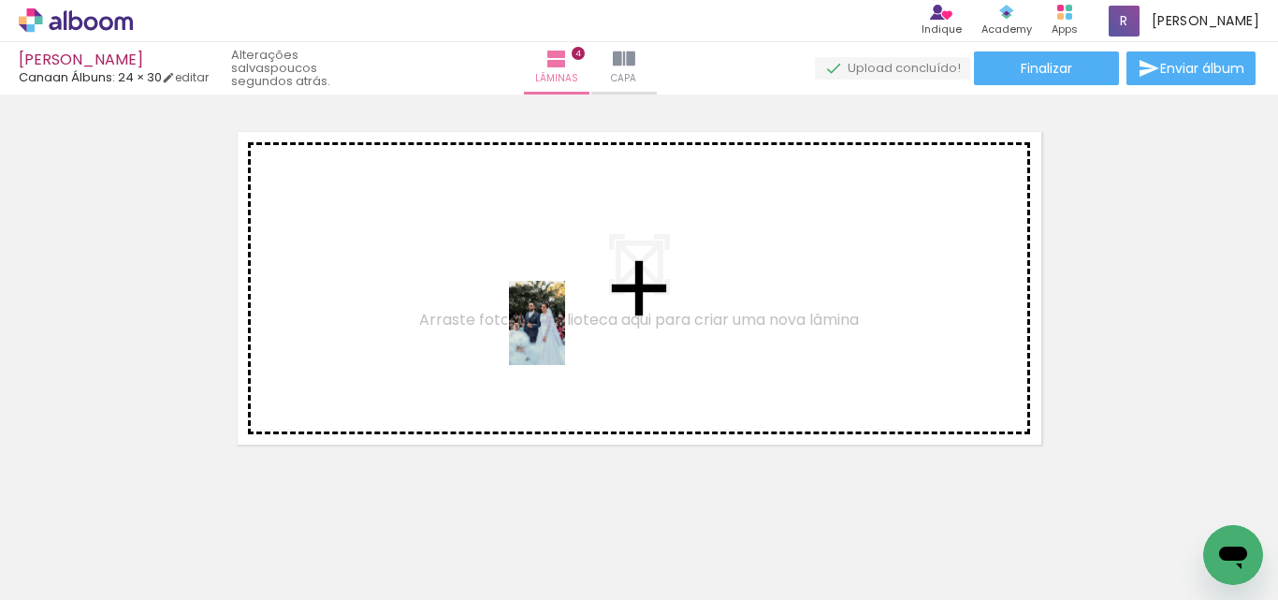
drag, startPoint x: 740, startPoint y: 556, endPoint x: 836, endPoint y: 488, distance: 117.5
click at [563, 337] on quentale-workspace at bounding box center [639, 300] width 1278 height 600
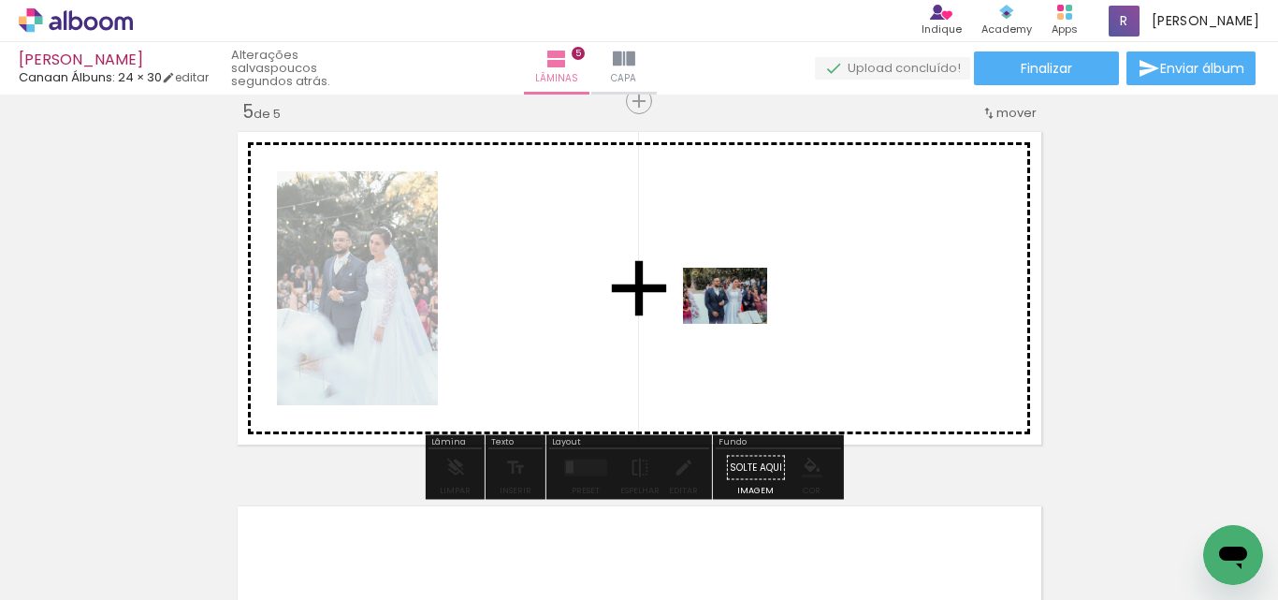
drag, startPoint x: 939, startPoint y: 534, endPoint x: 739, endPoint y: 323, distance: 291.1
click at [739, 323] on quentale-workspace at bounding box center [639, 300] width 1278 height 600
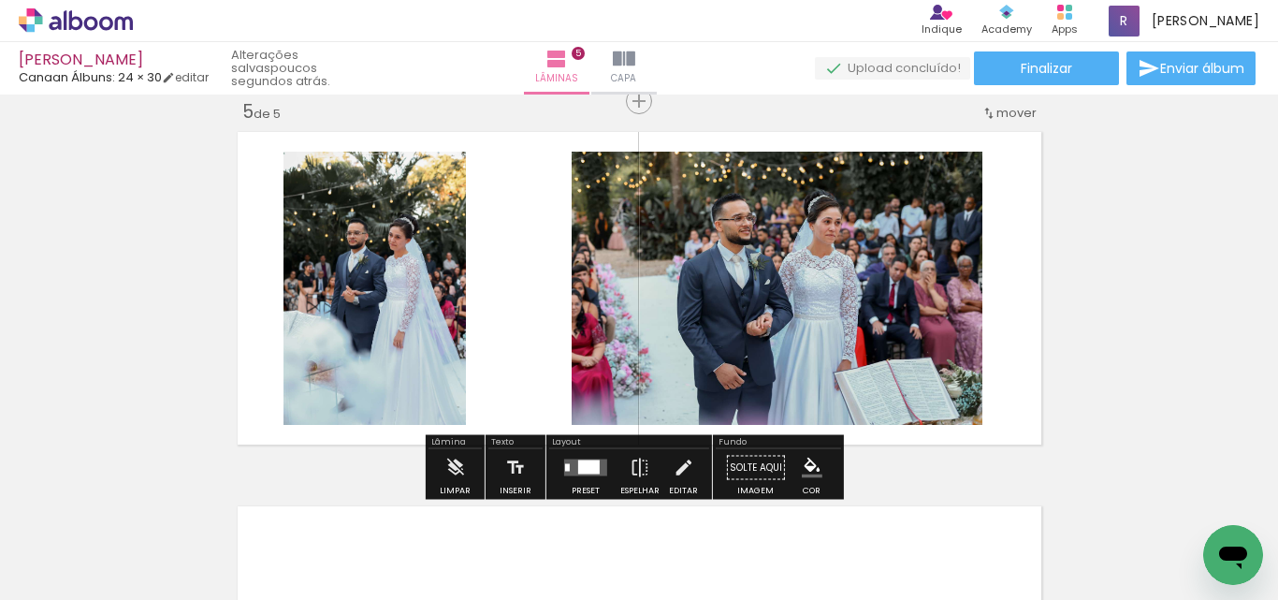
scroll to position [0, 841]
click at [588, 456] on div at bounding box center [585, 467] width 51 height 37
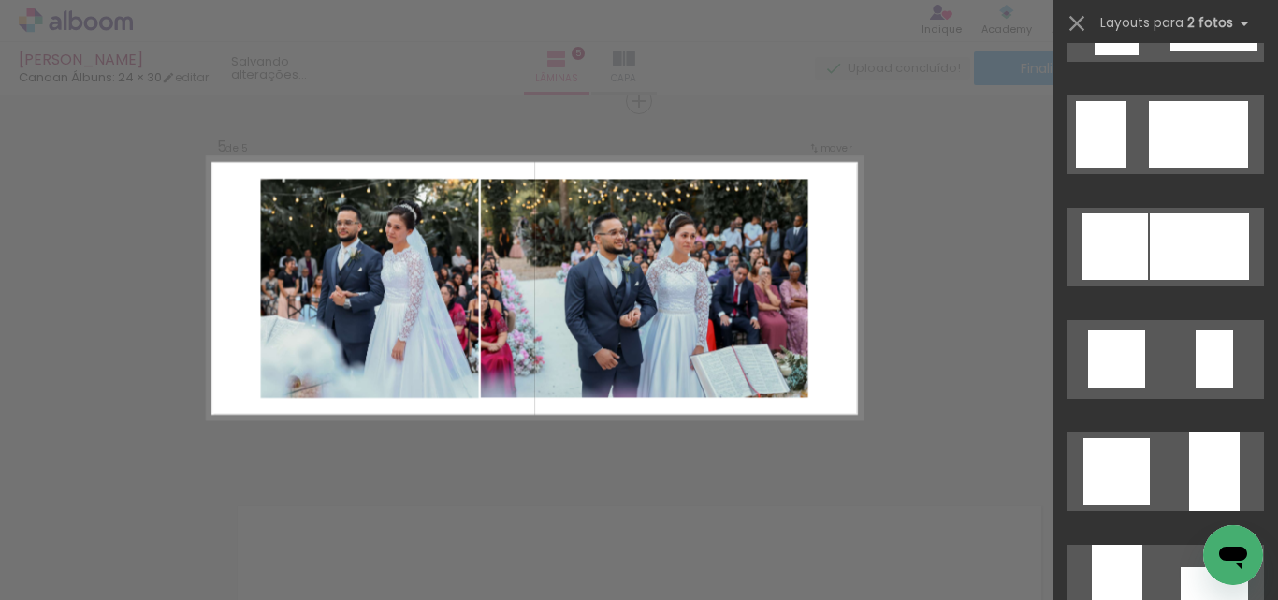
scroll to position [1590, 0]
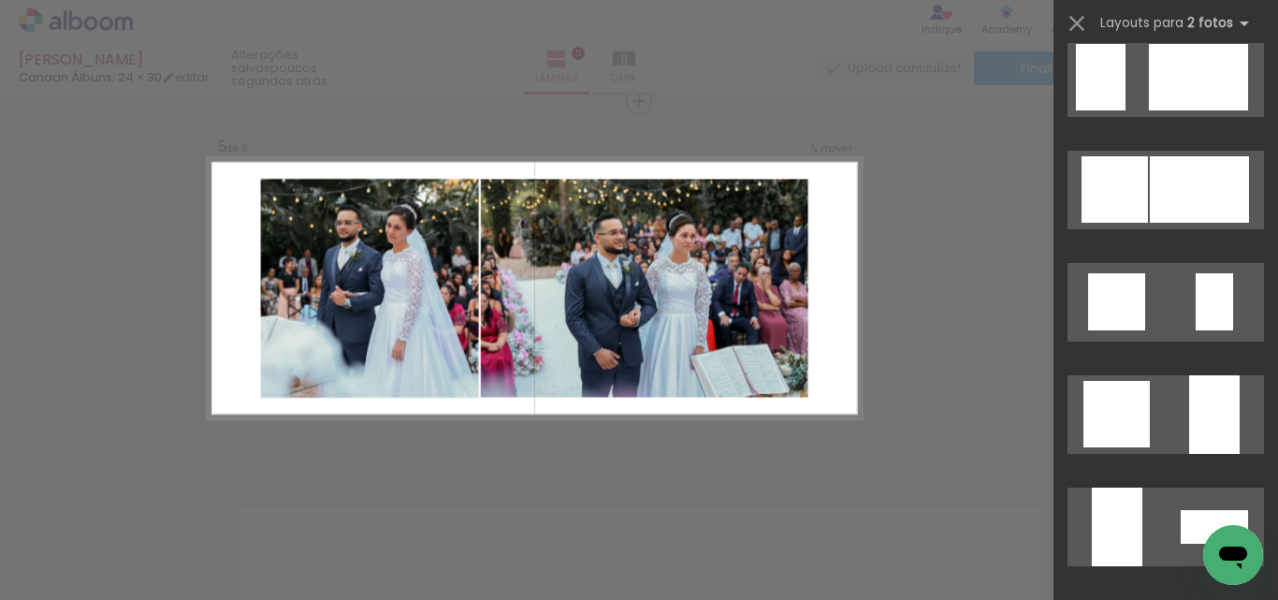
click at [1193, 193] on div at bounding box center [1199, 189] width 99 height 66
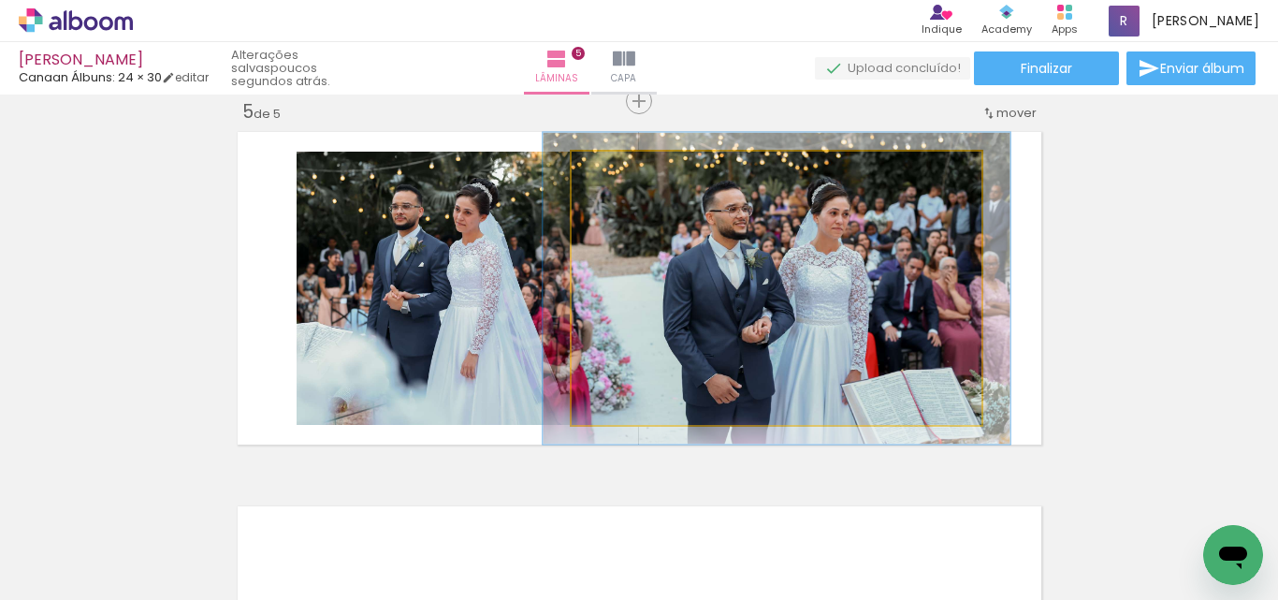
type paper-slider "114"
click at [615, 168] on div at bounding box center [623, 171] width 17 height 17
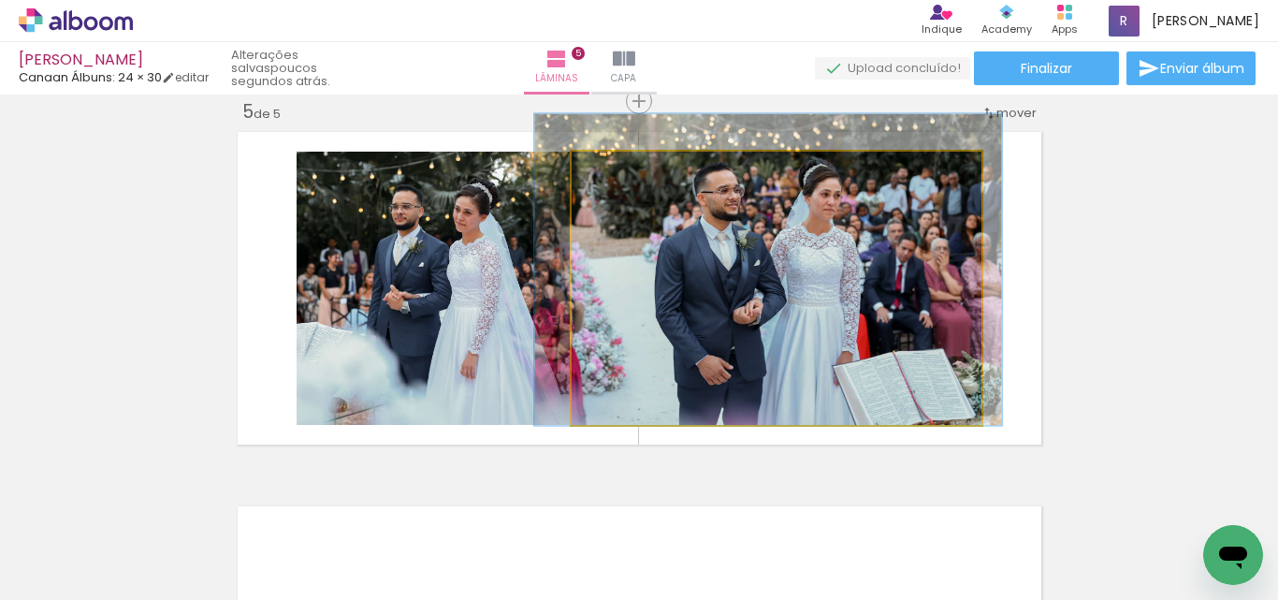
drag, startPoint x: 780, startPoint y: 302, endPoint x: 772, endPoint y: 284, distance: 19.7
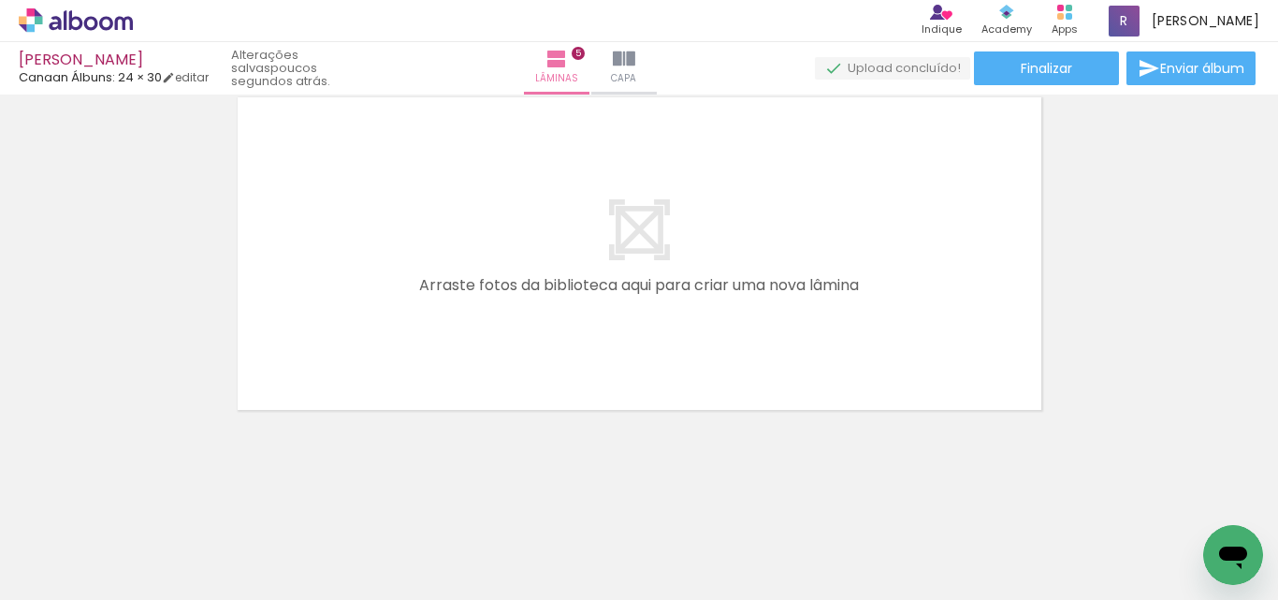
scroll to position [0, 1398]
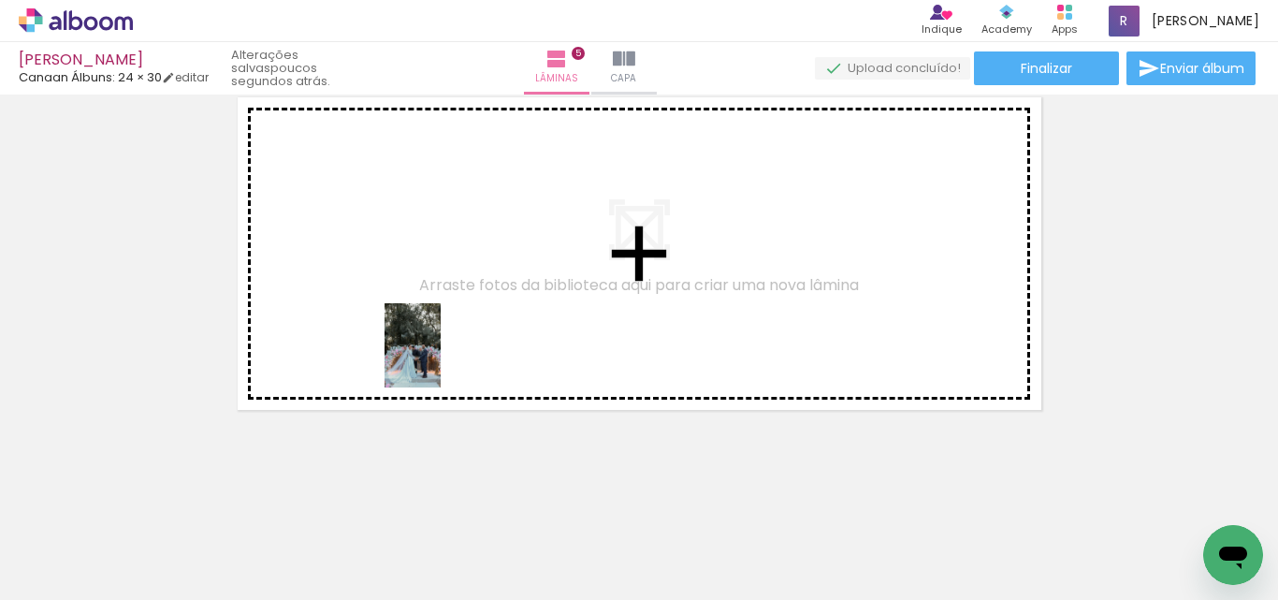
drag, startPoint x: 489, startPoint y: 562, endPoint x: 562, endPoint y: 524, distance: 82.4
click at [441, 350] on quentale-workspace at bounding box center [639, 300] width 1278 height 600
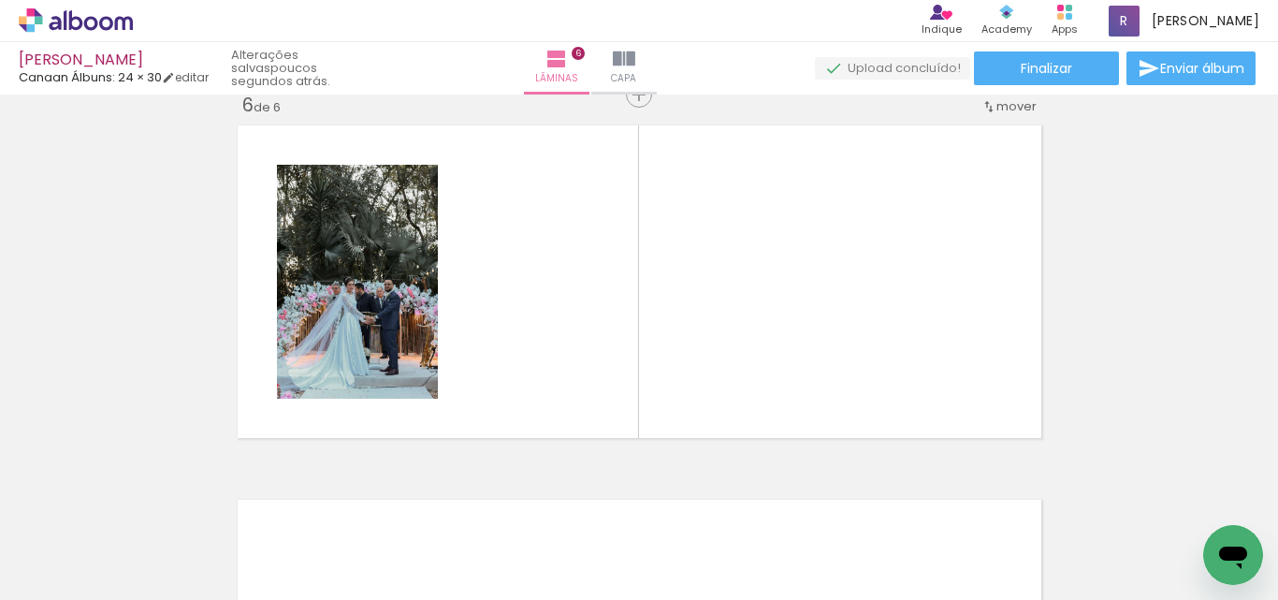
scroll to position [1895, 0]
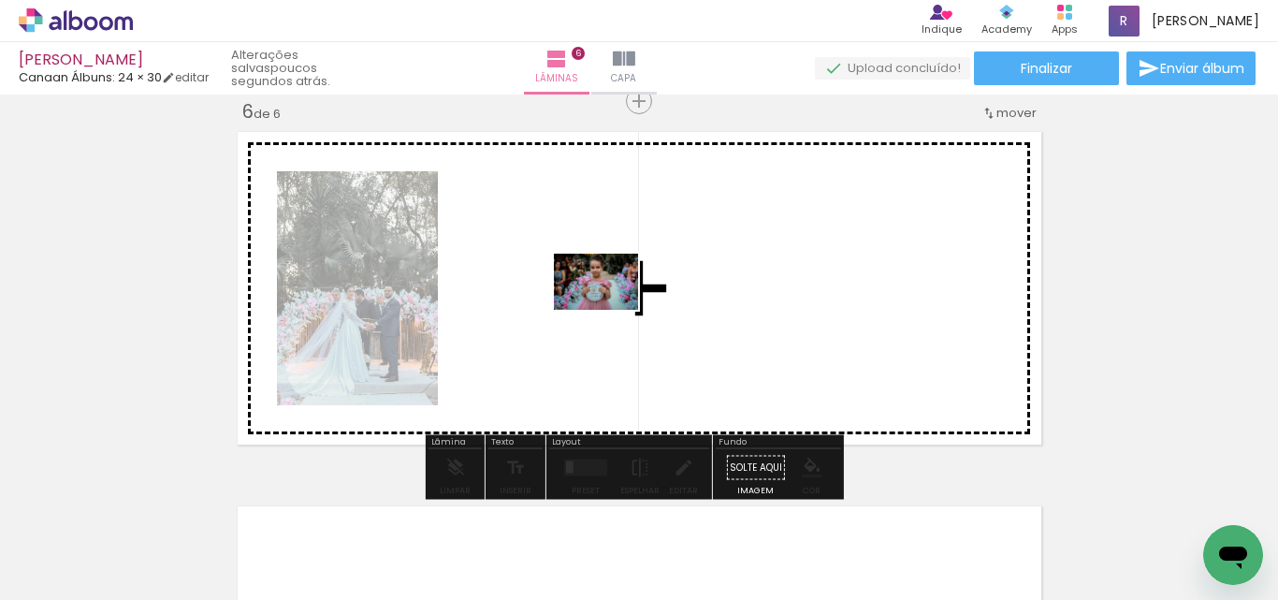
drag, startPoint x: 612, startPoint y: 411, endPoint x: 662, endPoint y: 524, distance: 123.9
click at [612, 310] on quentale-workspace at bounding box center [639, 300] width 1278 height 600
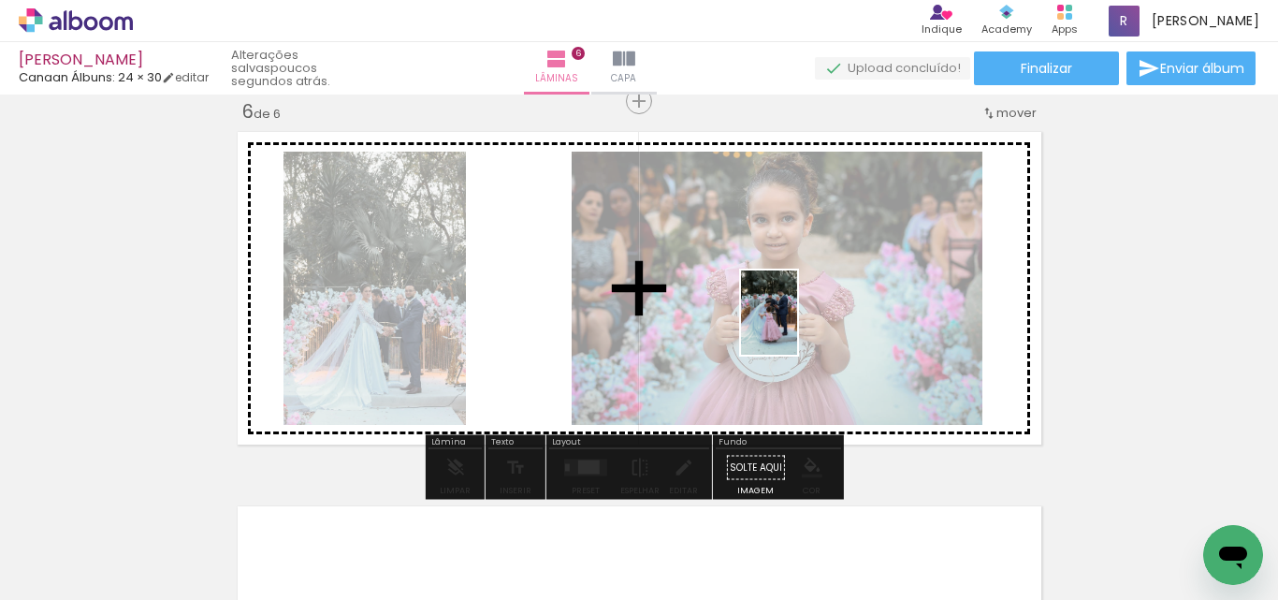
drag, startPoint x: 677, startPoint y: 552, endPoint x: 797, endPoint y: 326, distance: 255.2
click at [797, 326] on quentale-workspace at bounding box center [639, 300] width 1278 height 600
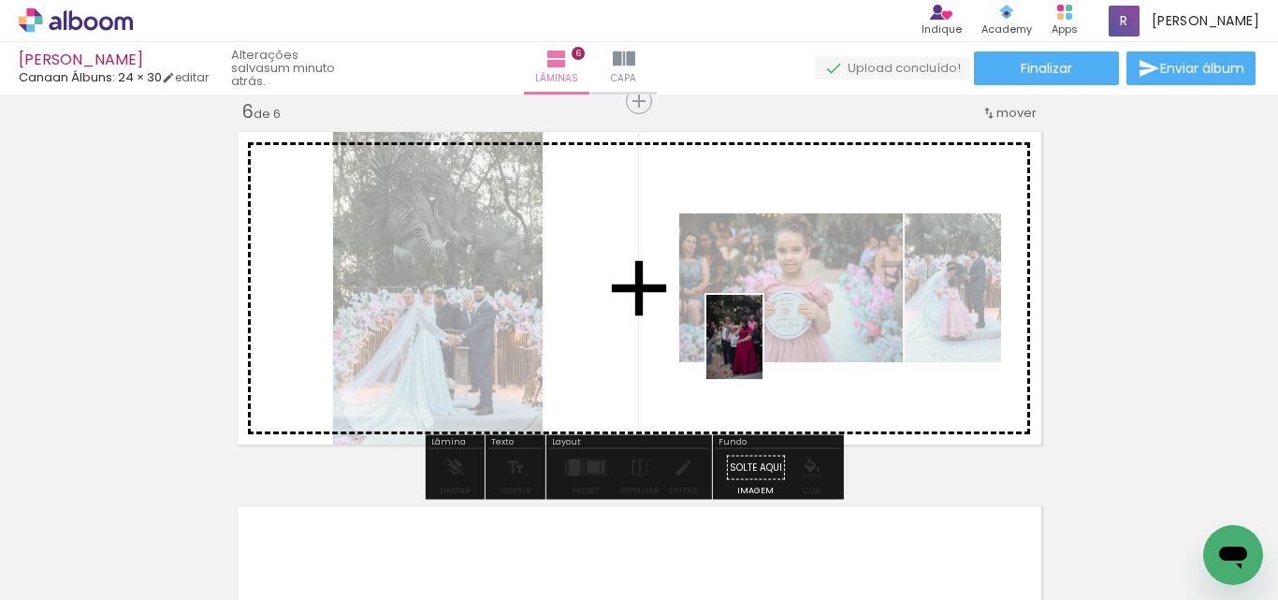
drag, startPoint x: 787, startPoint y: 548, endPoint x: 762, endPoint y: 351, distance: 198.9
click at [762, 351] on quentale-workspace at bounding box center [639, 300] width 1278 height 600
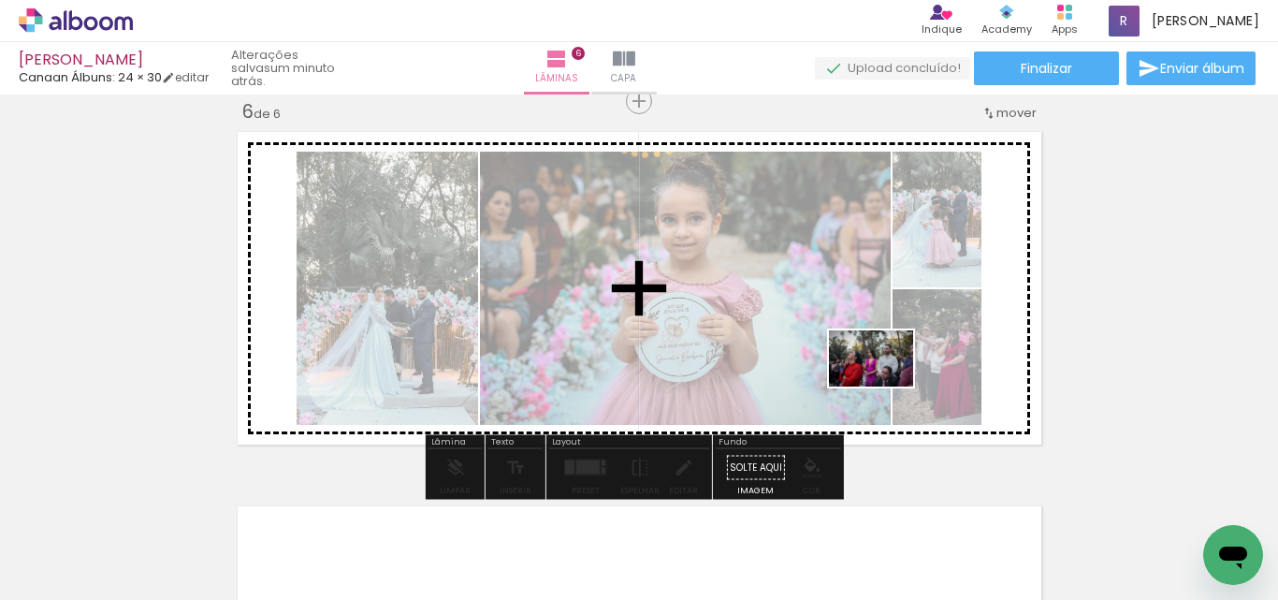
drag, startPoint x: 902, startPoint y: 549, endPoint x: 885, endPoint y: 386, distance: 163.6
click at [885, 386] on quentale-workspace at bounding box center [639, 300] width 1278 height 600
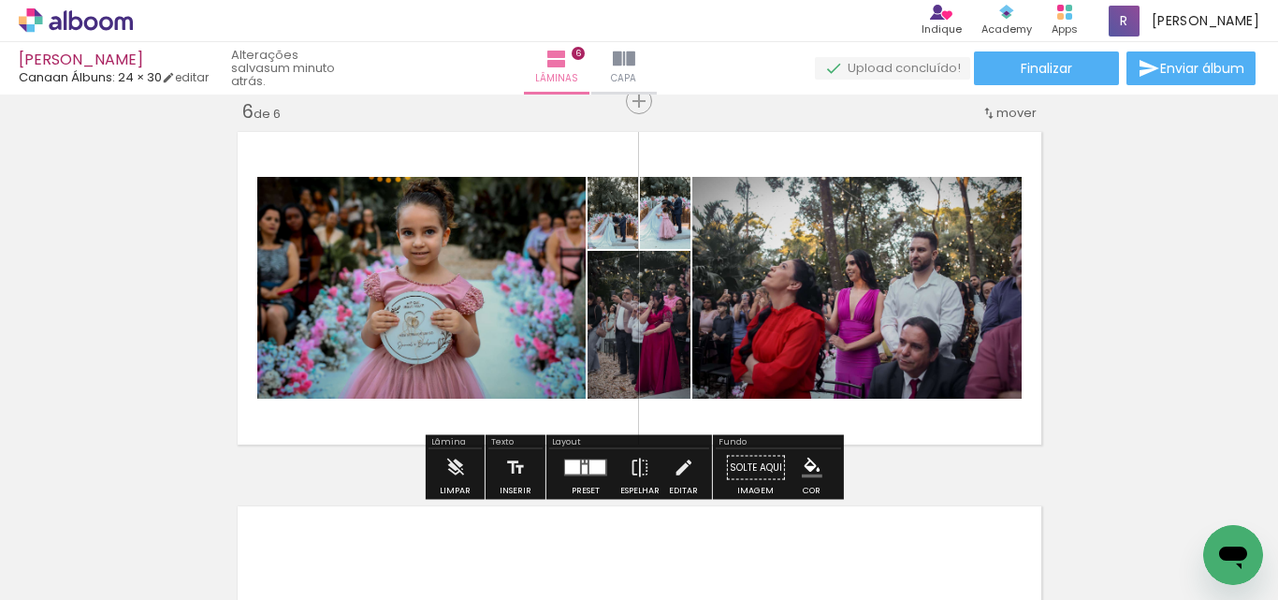
click at [600, 467] on div at bounding box center [597, 467] width 16 height 14
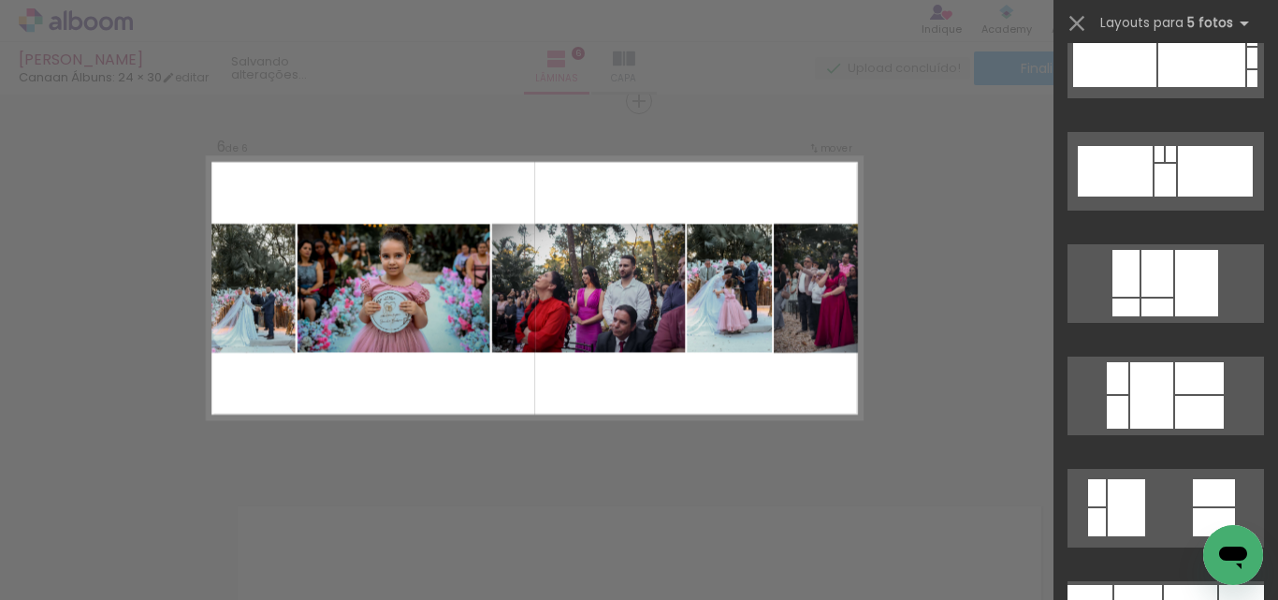
scroll to position [1403, 0]
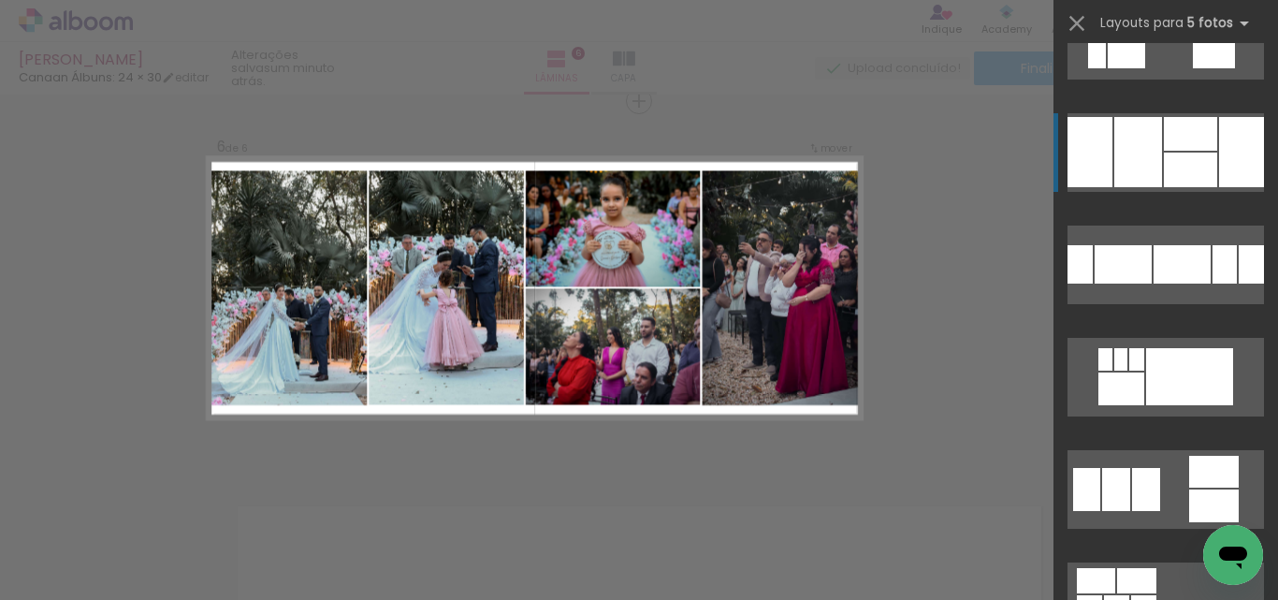
click at [1132, 132] on div at bounding box center [1138, 152] width 48 height 70
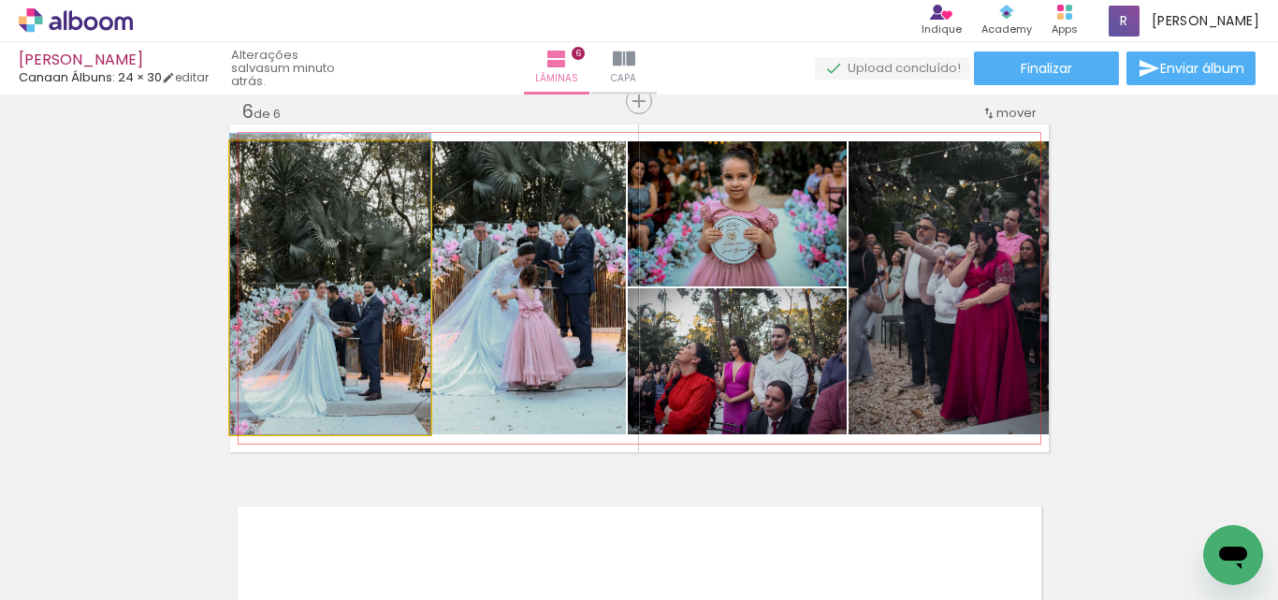
drag, startPoint x: 374, startPoint y: 359, endPoint x: 374, endPoint y: 312, distance: 46.8
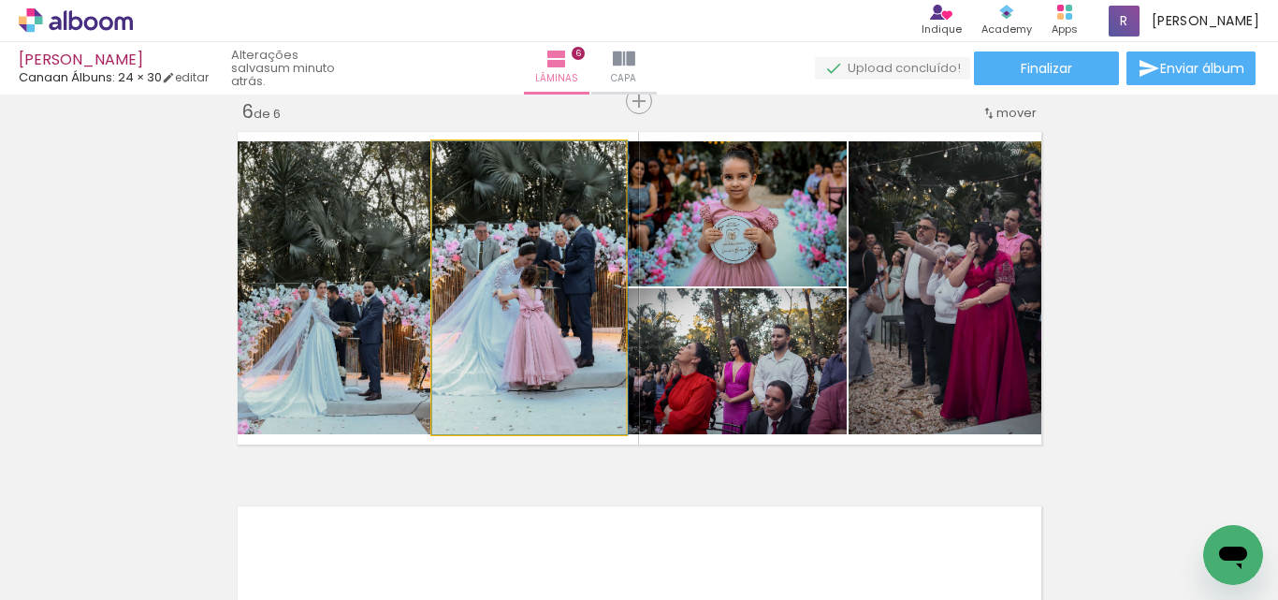
drag, startPoint x: 512, startPoint y: 311, endPoint x: 517, endPoint y: 341, distance: 31.4
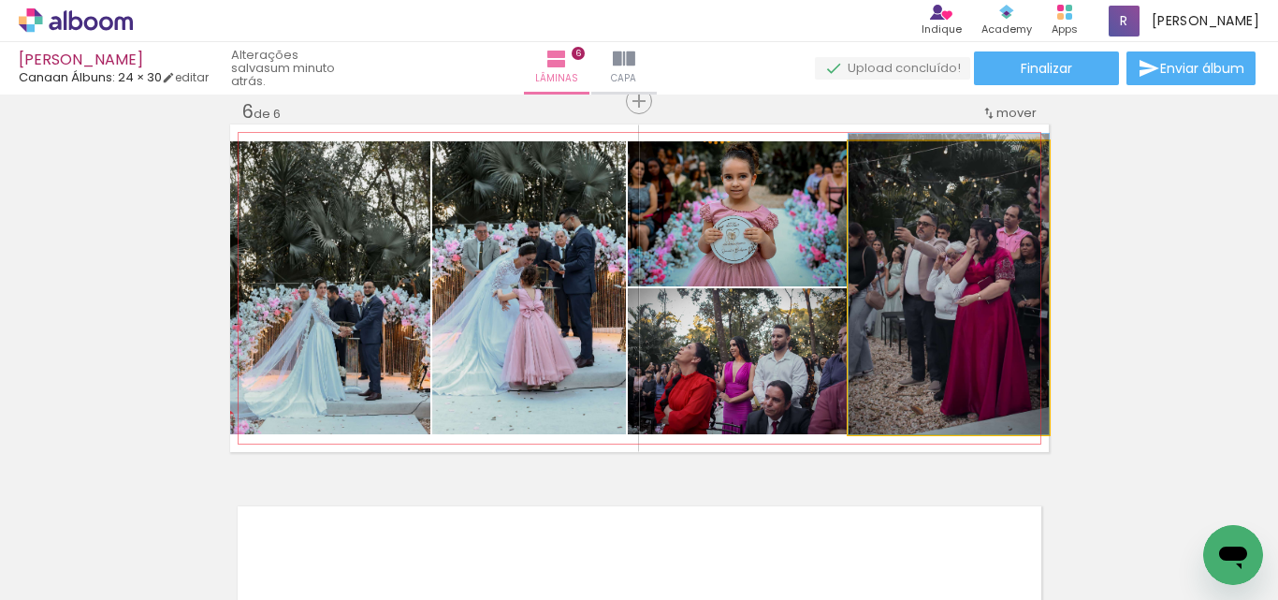
drag, startPoint x: 917, startPoint y: 310, endPoint x: 890, endPoint y: 305, distance: 26.6
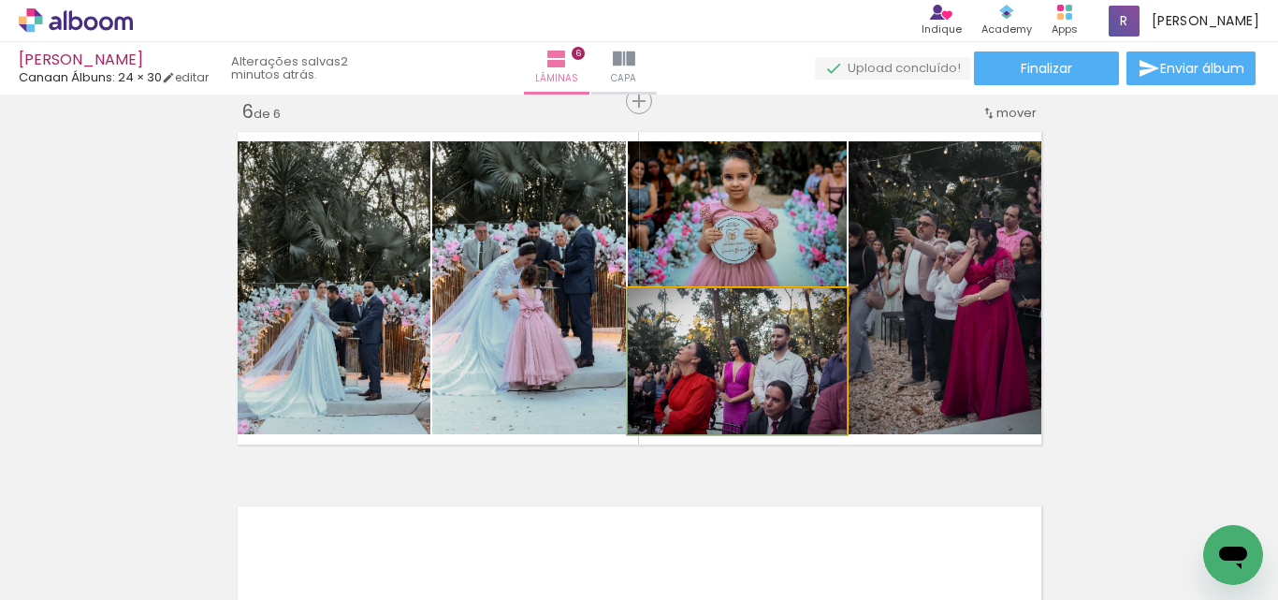
drag, startPoint x: 795, startPoint y: 397, endPoint x: 783, endPoint y: 381, distance: 20.0
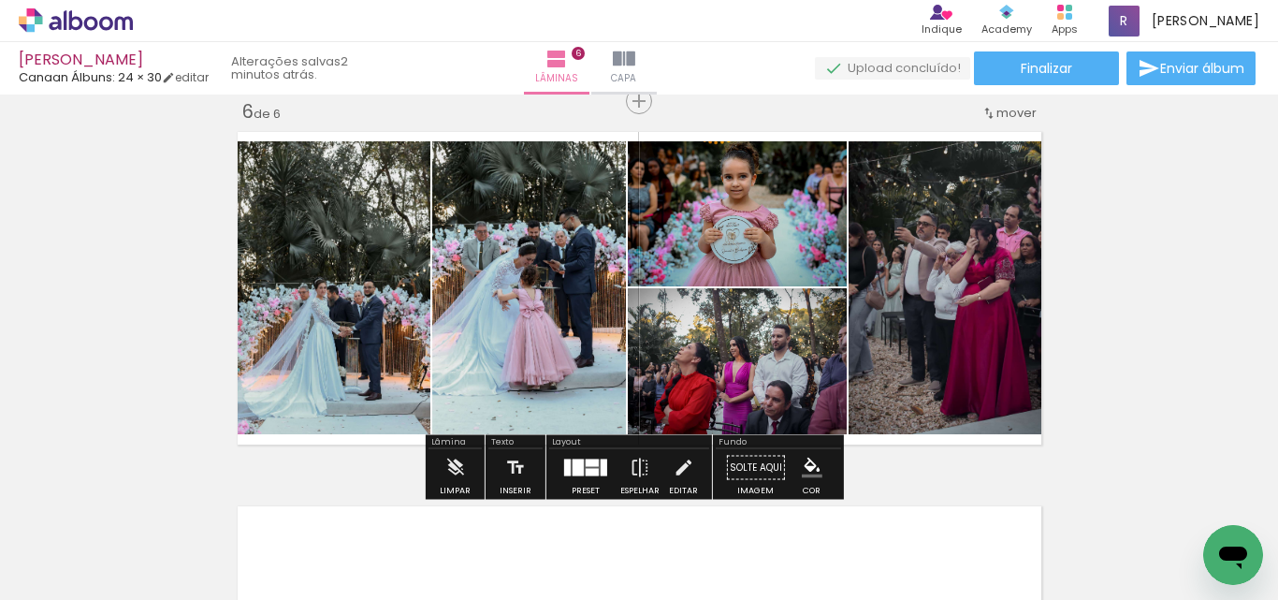
click at [803, 462] on iron-icon "color picker" at bounding box center [812, 467] width 21 height 21
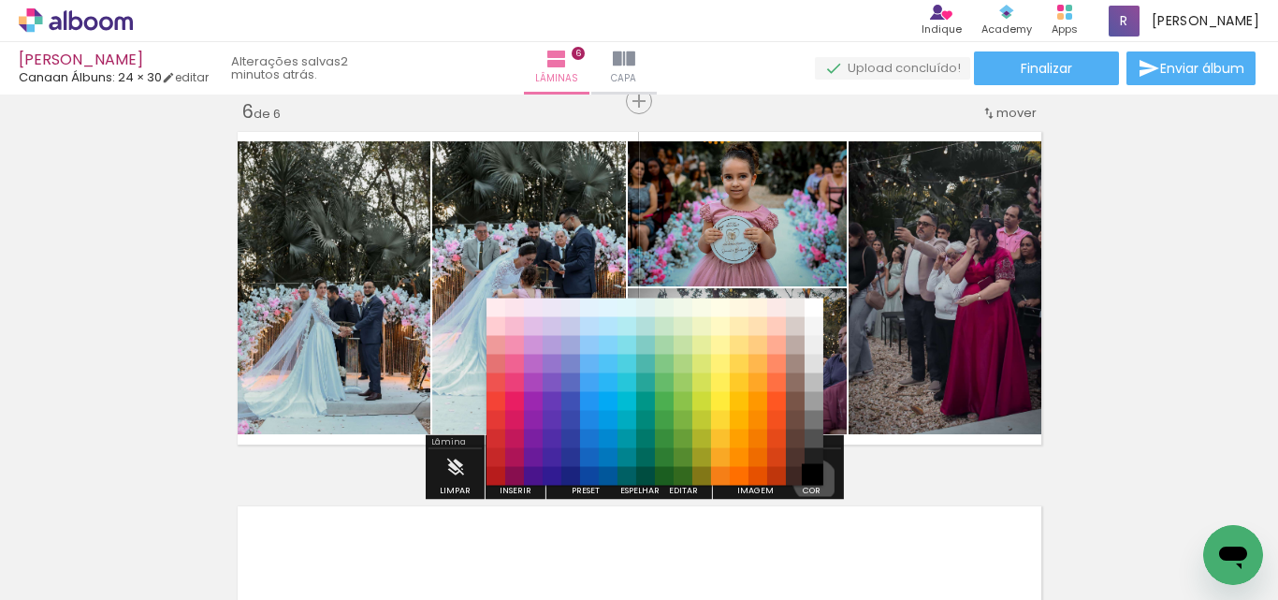
click at [808, 481] on paper-item "#000000" at bounding box center [813, 476] width 19 height 19
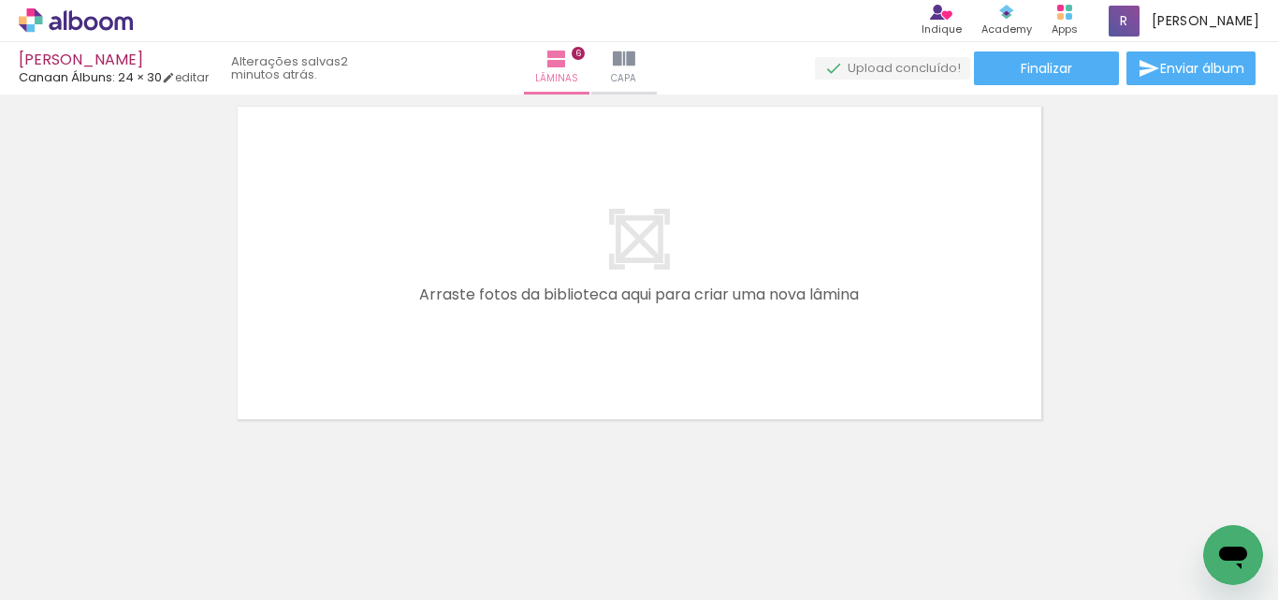
scroll to position [2304, 0]
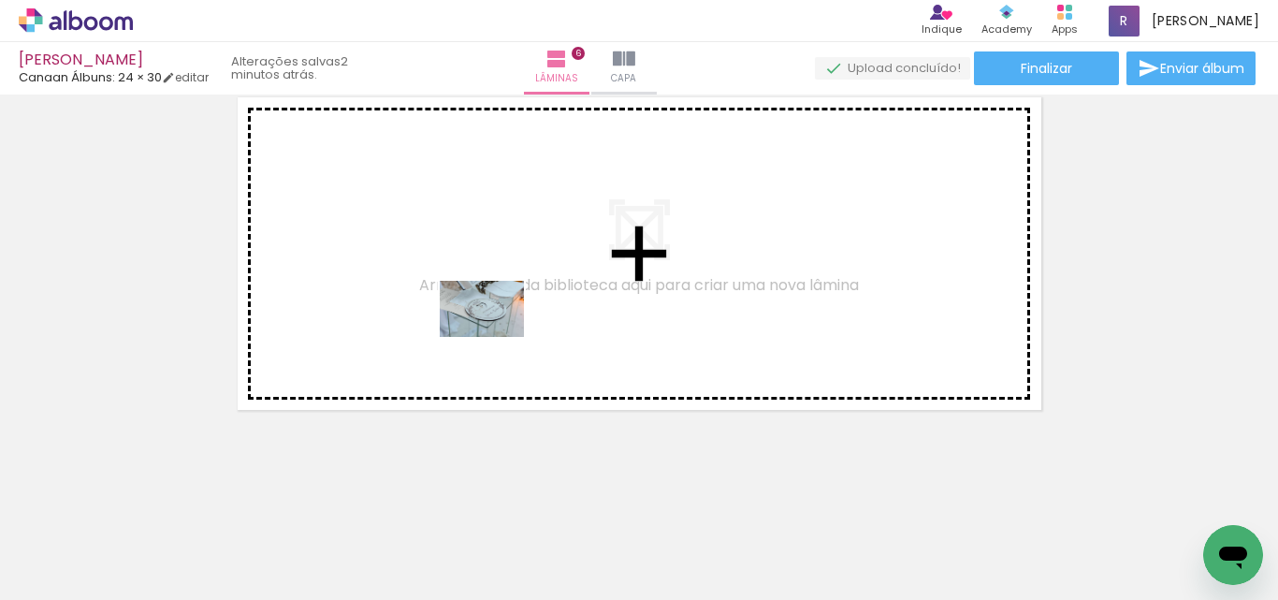
drag, startPoint x: 526, startPoint y: 494, endPoint x: 623, endPoint y: 535, distance: 105.6
click at [497, 340] on quentale-workspace at bounding box center [639, 300] width 1278 height 600
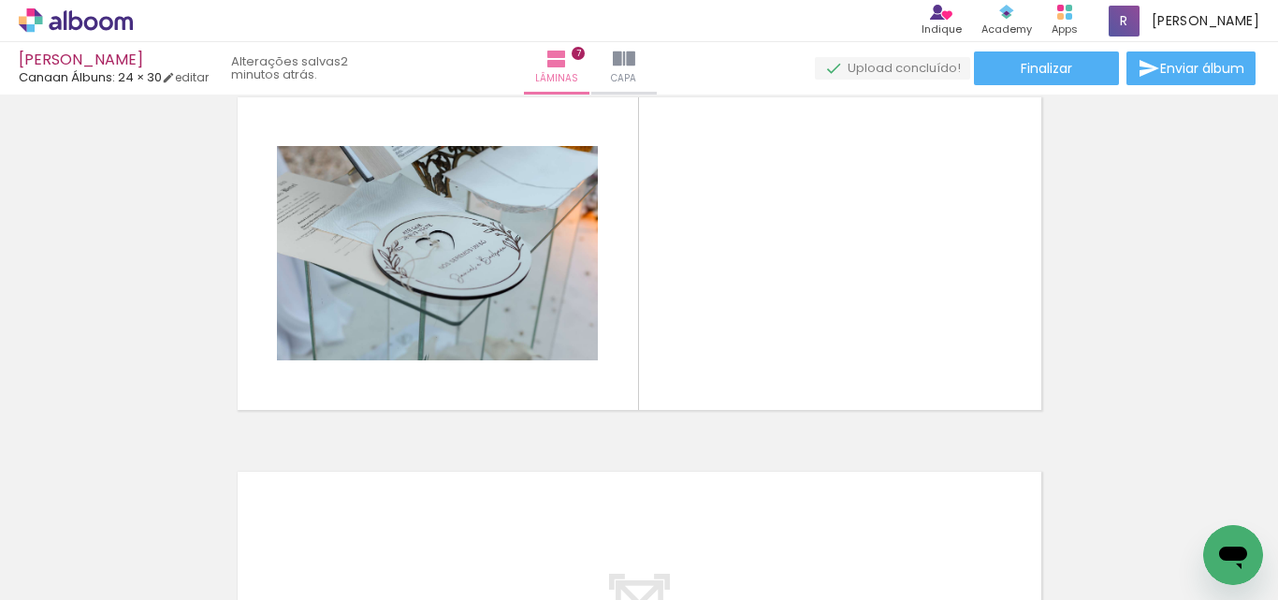
scroll to position [2269, 0]
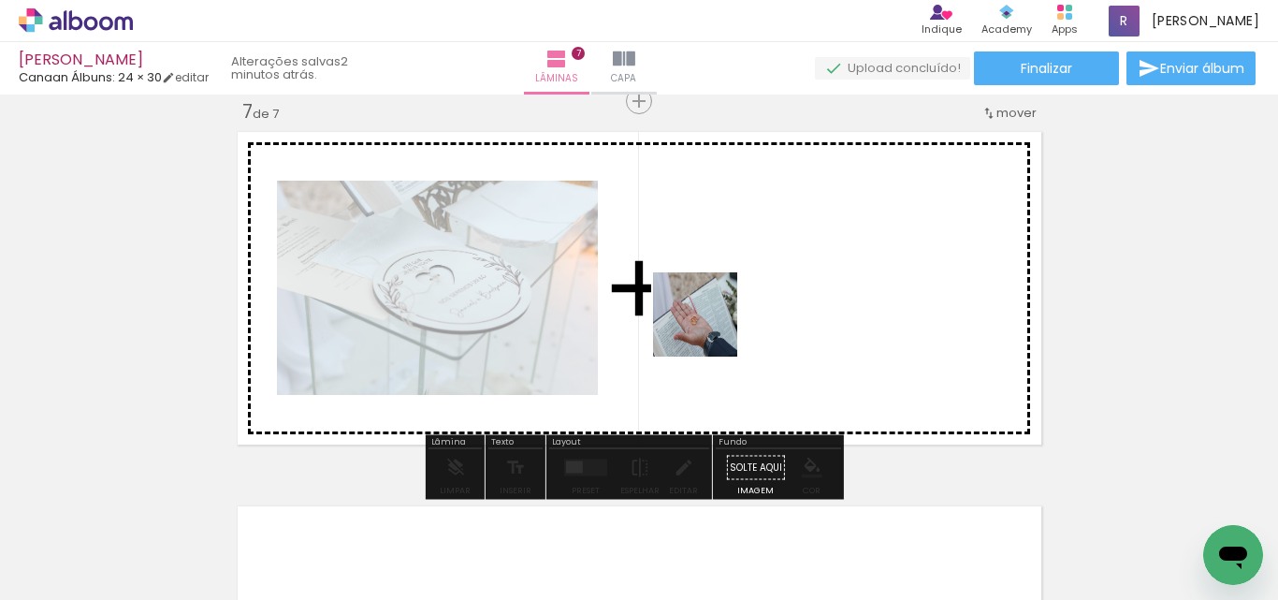
drag, startPoint x: 687, startPoint y: 367, endPoint x: 709, endPoint y: 327, distance: 44.8
click at [709, 327] on quentale-workspace at bounding box center [639, 300] width 1278 height 600
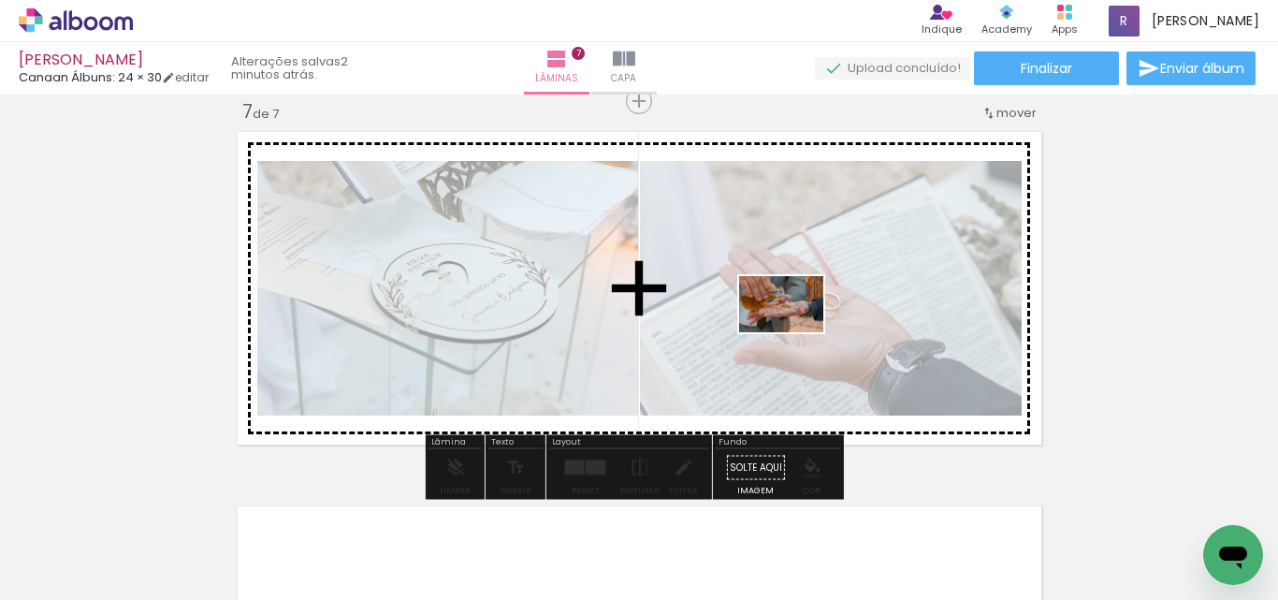
drag, startPoint x: 705, startPoint y: 542, endPoint x: 795, endPoint y: 332, distance: 227.9
click at [795, 332] on quentale-workspace at bounding box center [639, 300] width 1278 height 600
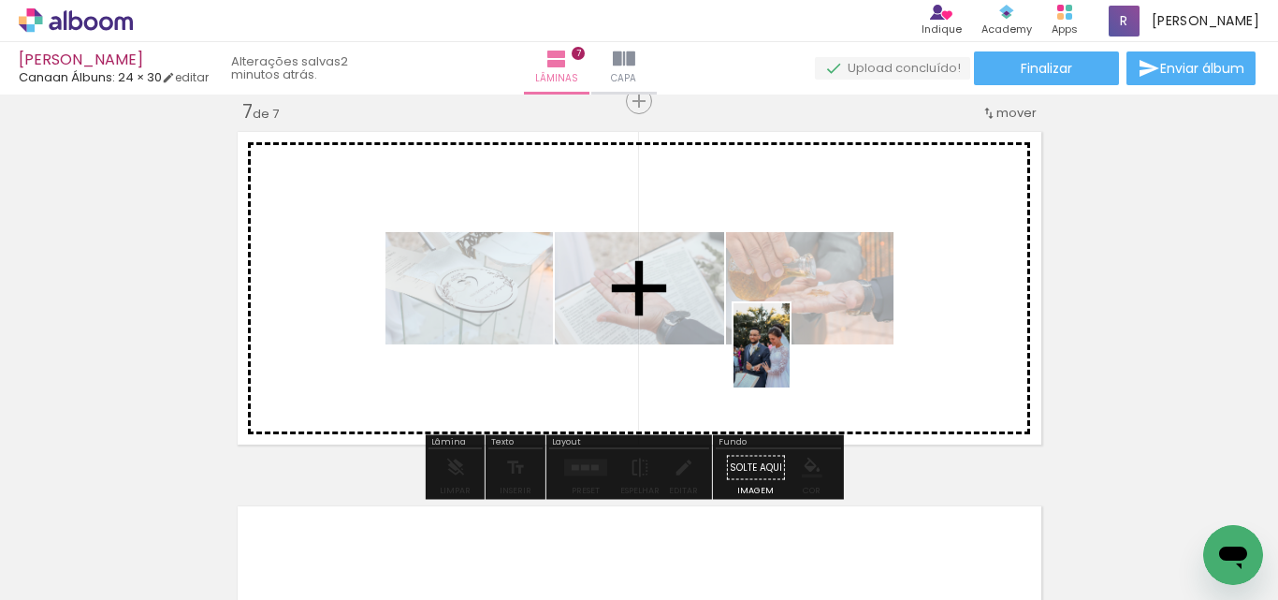
drag, startPoint x: 818, startPoint y: 567, endPoint x: 892, endPoint y: 540, distance: 78.7
click at [791, 359] on quentale-workspace at bounding box center [639, 300] width 1278 height 600
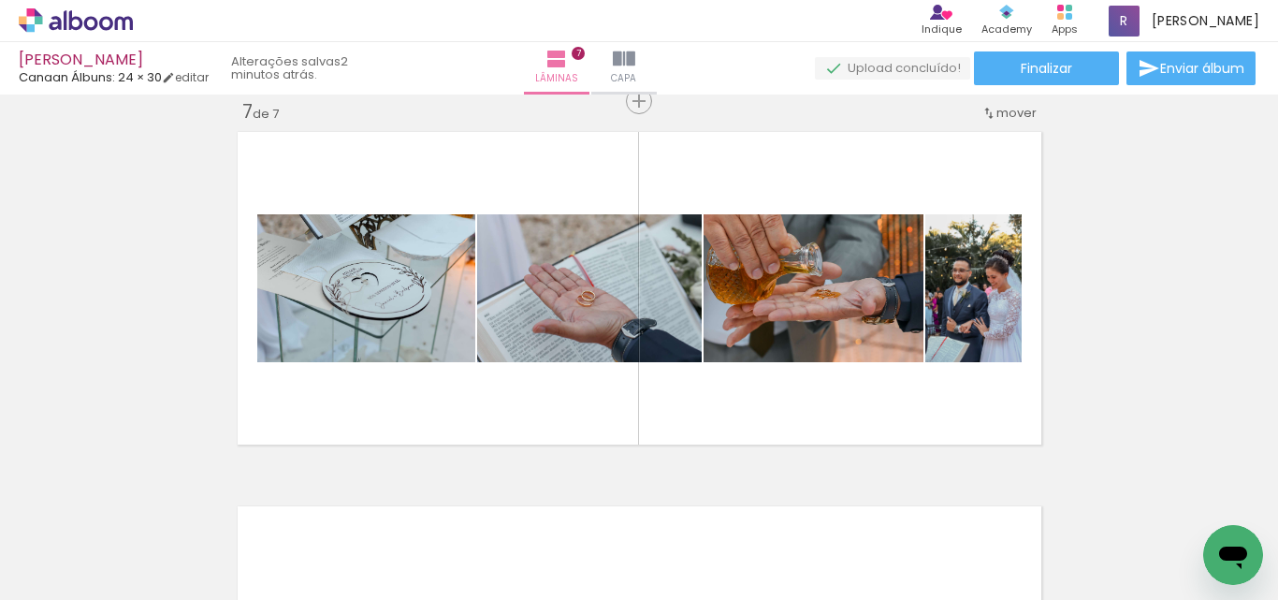
scroll to position [0, 2510]
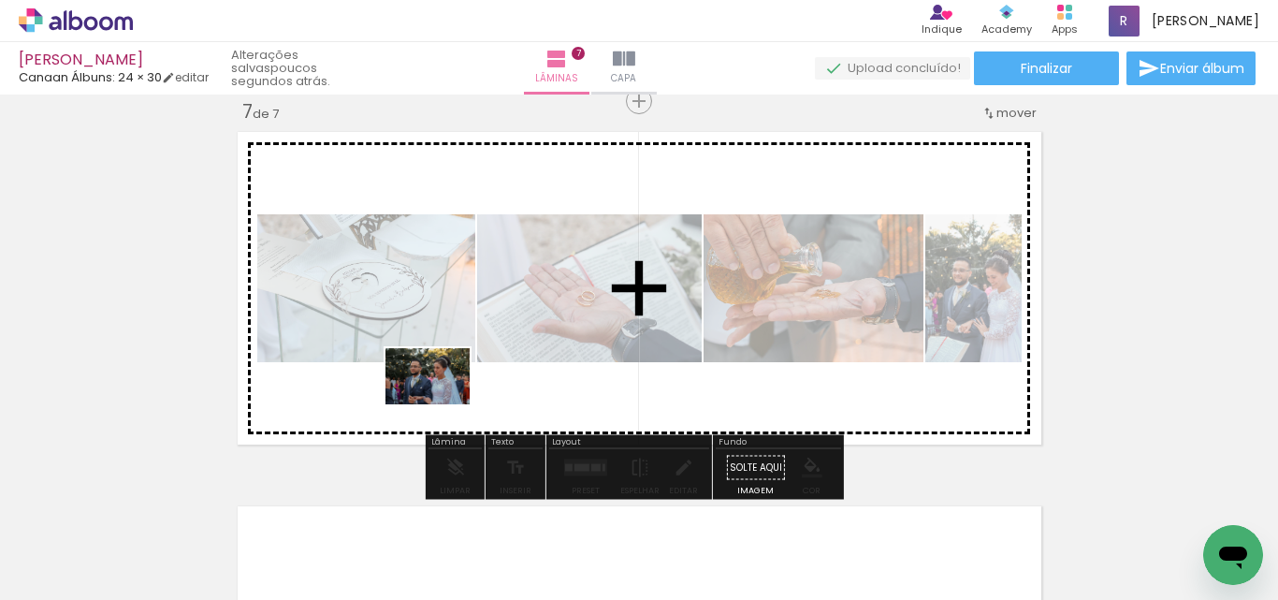
drag, startPoint x: 398, startPoint y: 555, endPoint x: 441, endPoint y: 403, distance: 157.8
click at [441, 403] on quentale-workspace at bounding box center [639, 300] width 1278 height 600
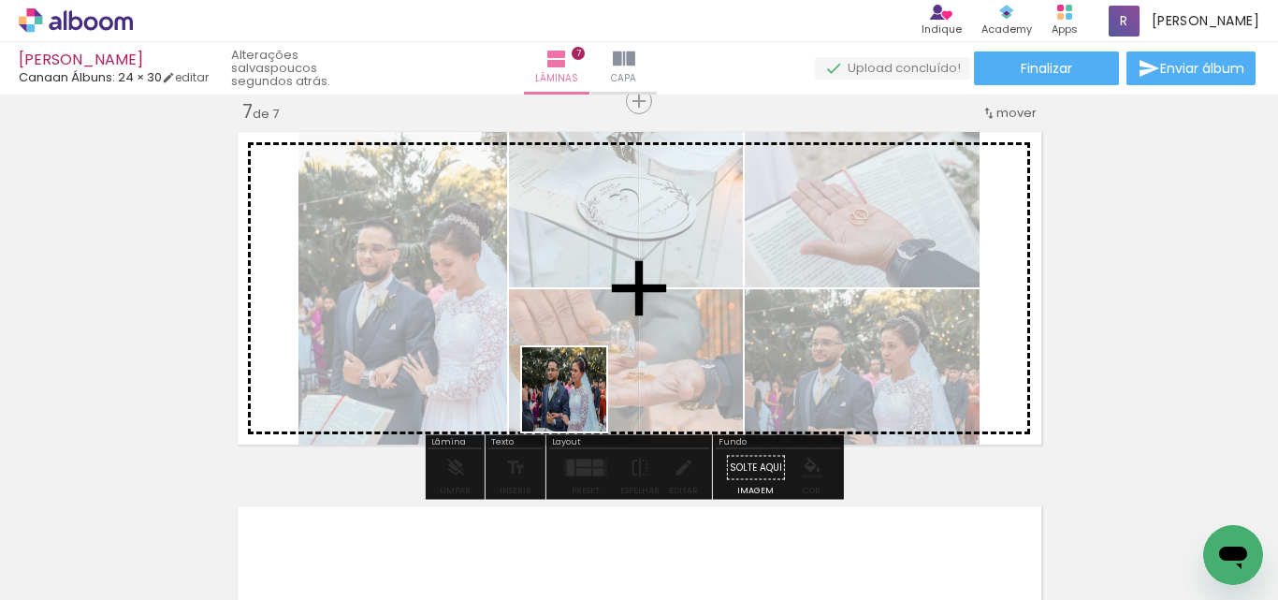
drag, startPoint x: 489, startPoint y: 543, endPoint x: 572, endPoint y: 416, distance: 152.0
click at [579, 401] on quentale-workspace at bounding box center [639, 300] width 1278 height 600
